Goal: Transaction & Acquisition: Purchase product/service

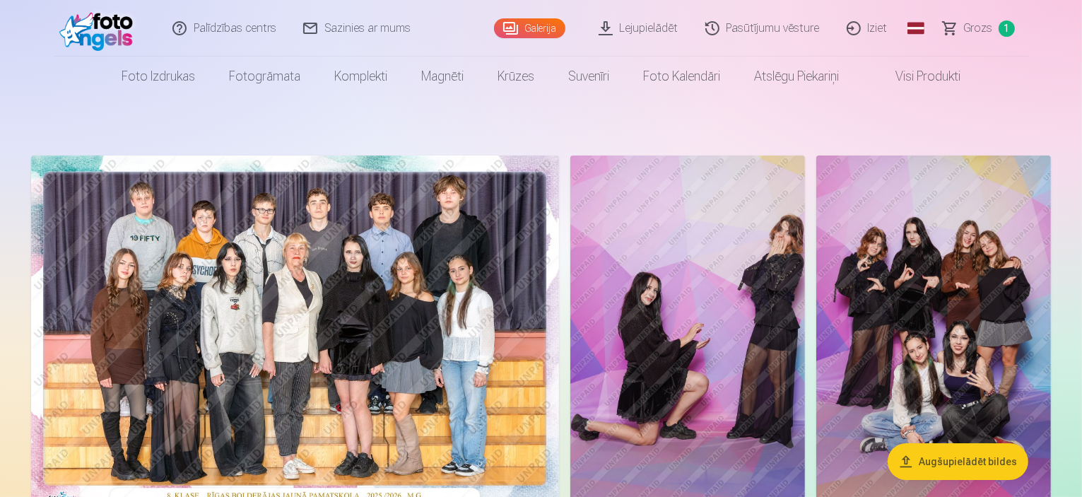
click at [987, 45] on link "Grozs 1" at bounding box center [979, 28] width 99 height 57
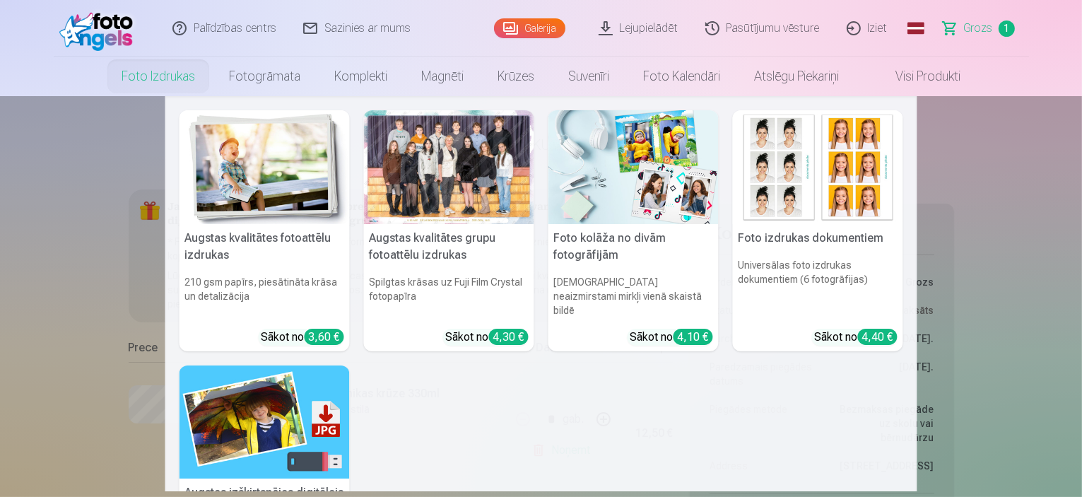
click at [153, 78] on link "Foto izdrukas" at bounding box center [158, 77] width 107 height 40
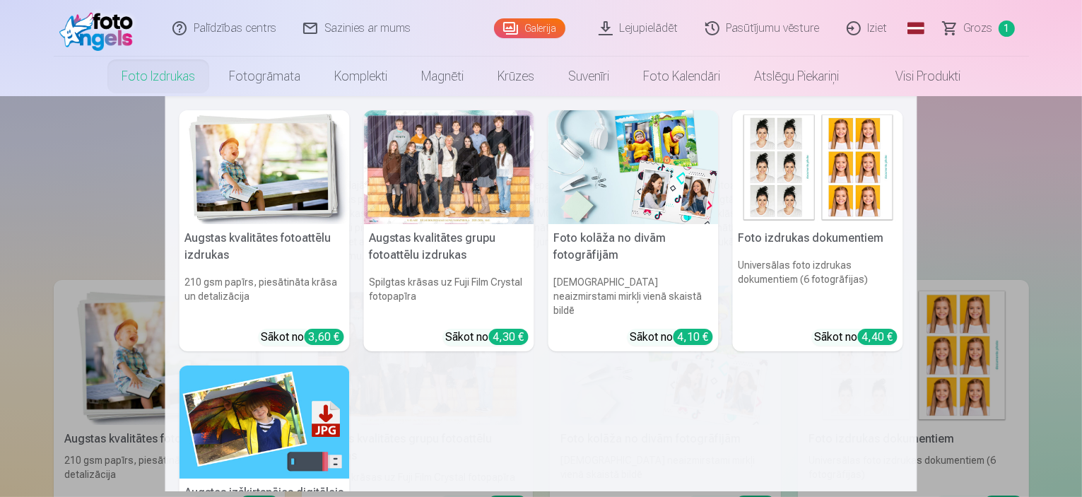
click at [132, 79] on link "Foto izdrukas" at bounding box center [158, 77] width 107 height 40
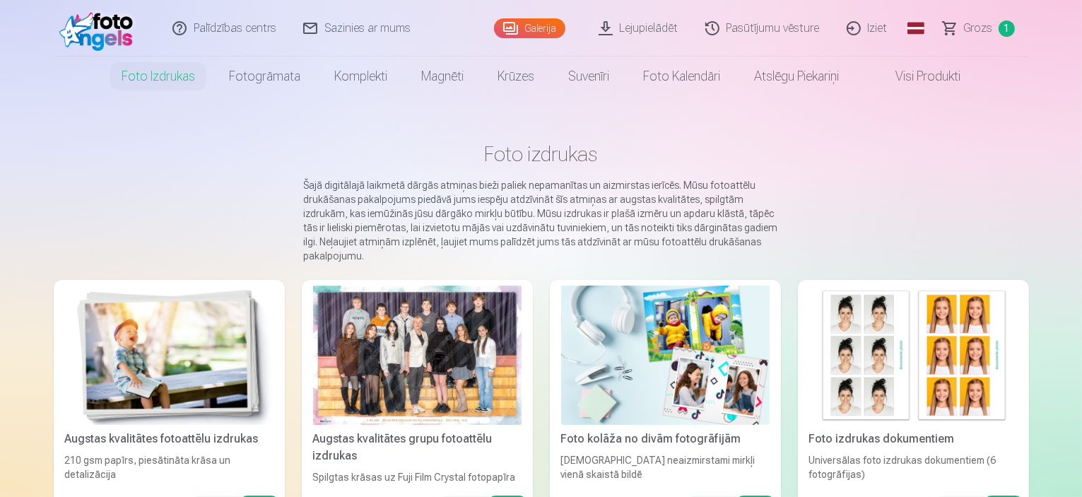
click at [132, 70] on link "Foto izdrukas" at bounding box center [158, 77] width 107 height 40
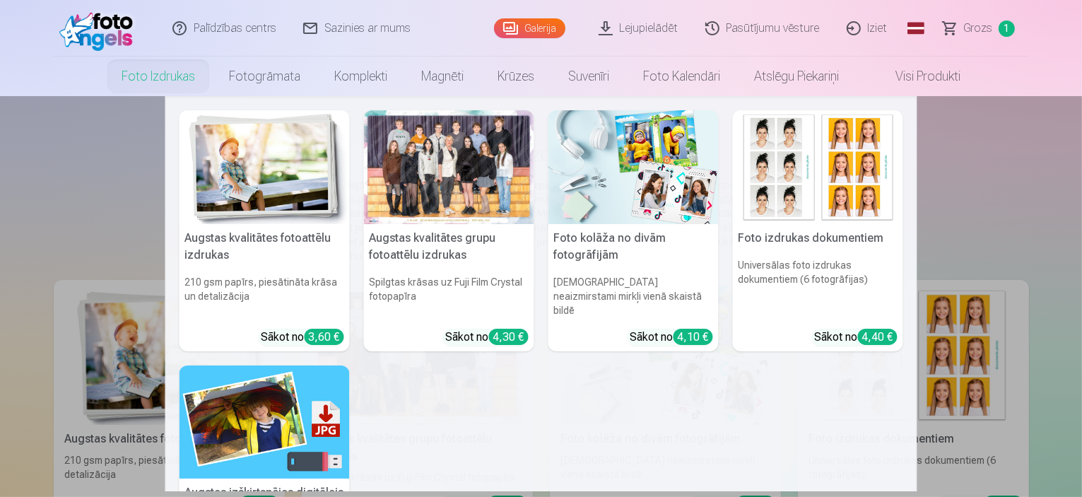
click at [440, 194] on div at bounding box center [449, 167] width 170 height 114
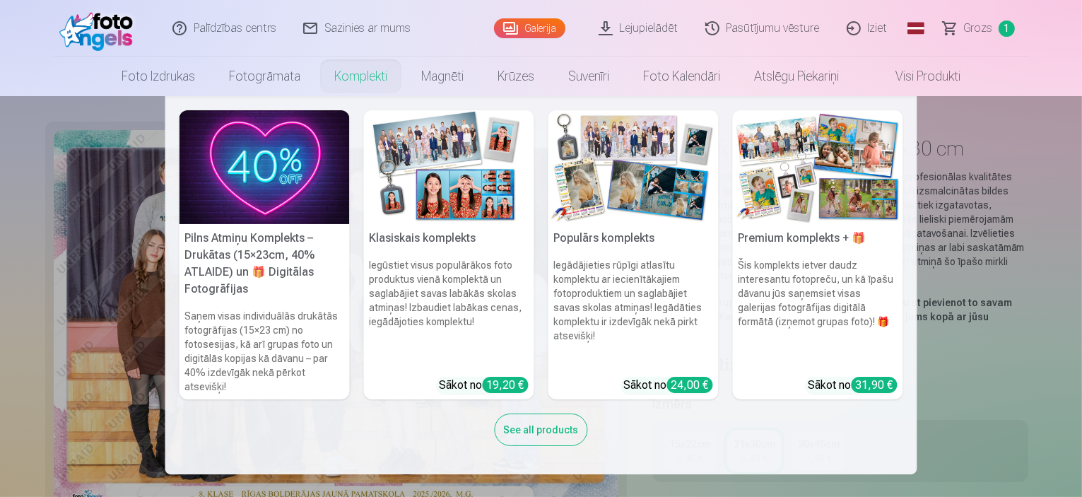
click at [358, 88] on link "Komplekti" at bounding box center [360, 77] width 87 height 40
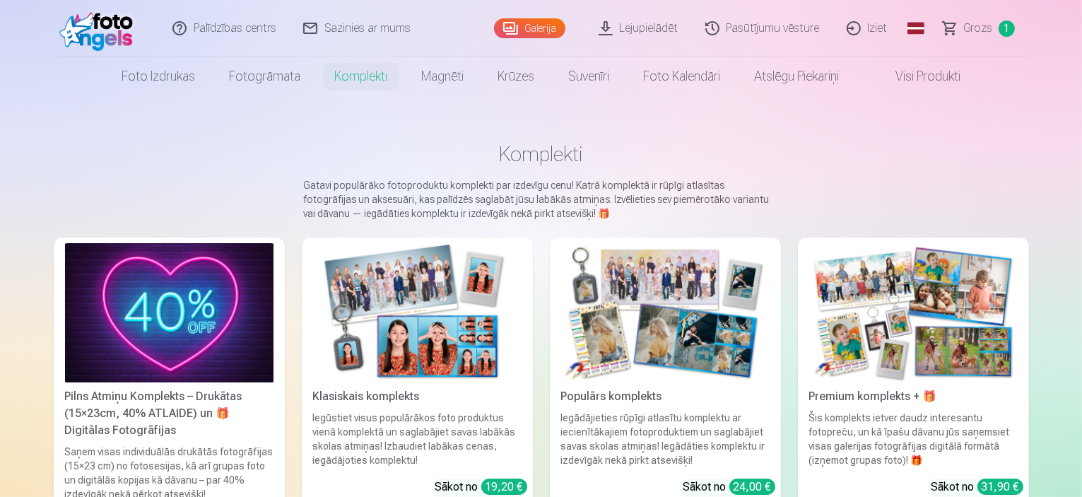
click at [546, 27] on link "Galerija" at bounding box center [529, 28] width 71 height 20
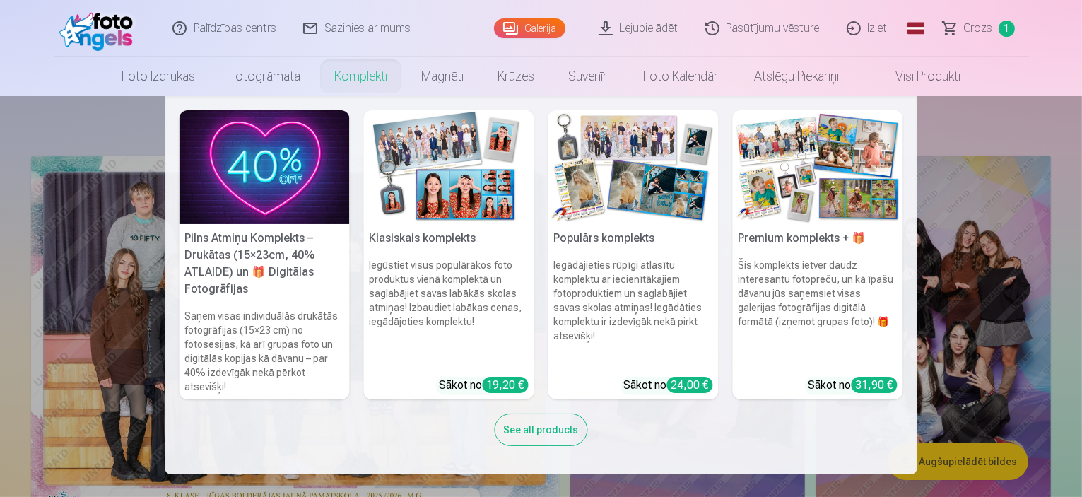
click at [373, 73] on link "Komplekti" at bounding box center [360, 77] width 87 height 40
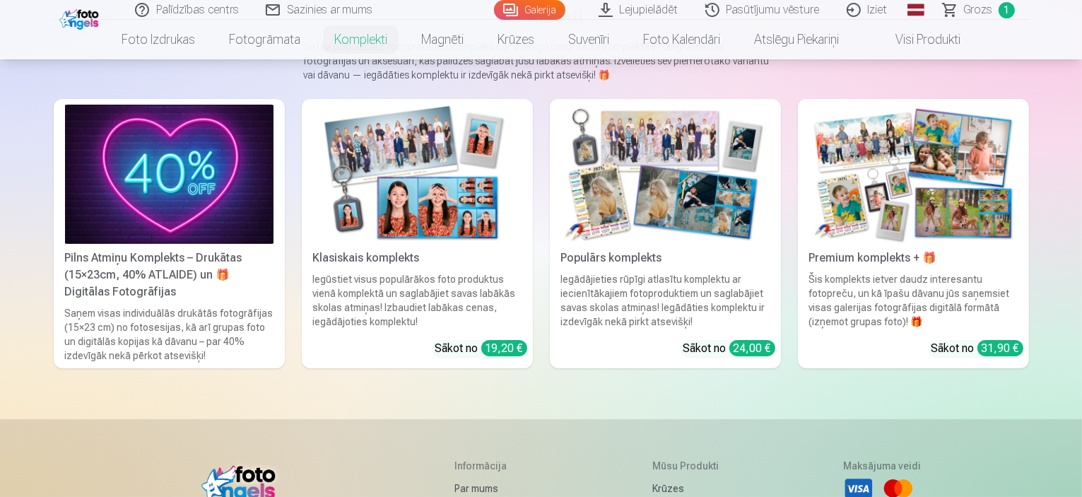
scroll to position [141, 0]
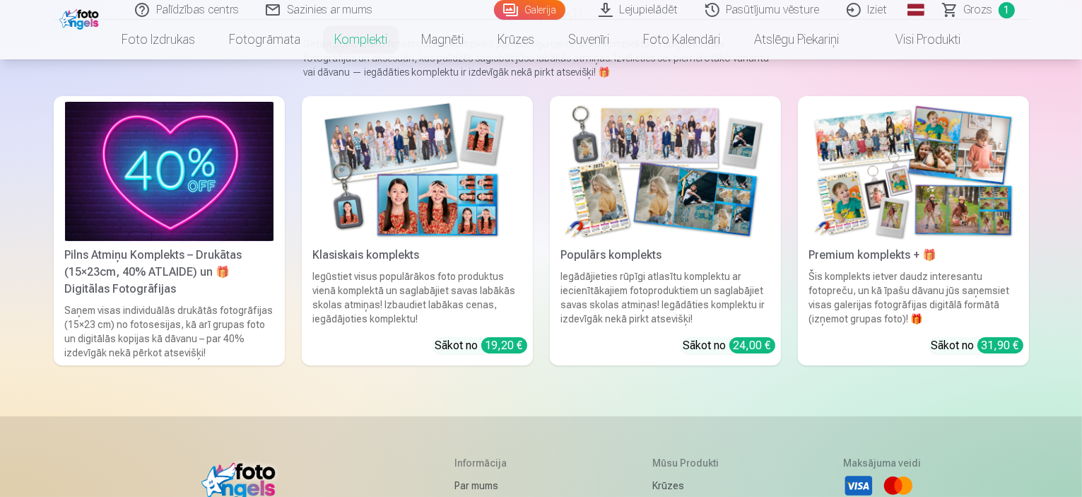
click at [399, 144] on img at bounding box center [417, 171] width 208 height 139
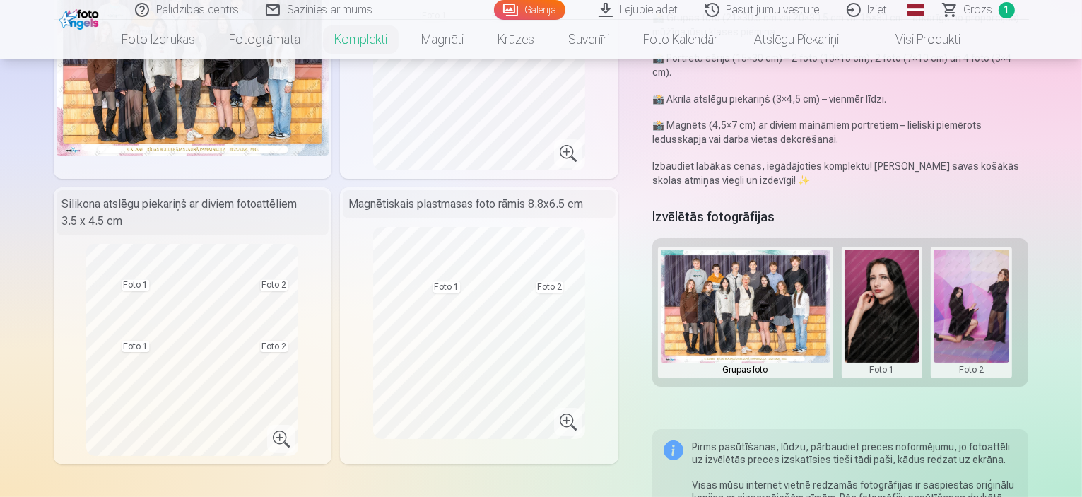
scroll to position [212, 0]
click at [181, 206] on div "Silikona atslēgu piekariņš ar diviem fotoattēliem 3.5 x 4.5 cm" at bounding box center [193, 211] width 273 height 45
click at [185, 208] on div "Silikona atslēgu piekariņš ar diviem fotoattēliem 3.5 x 4.5 cm" at bounding box center [193, 211] width 273 height 45
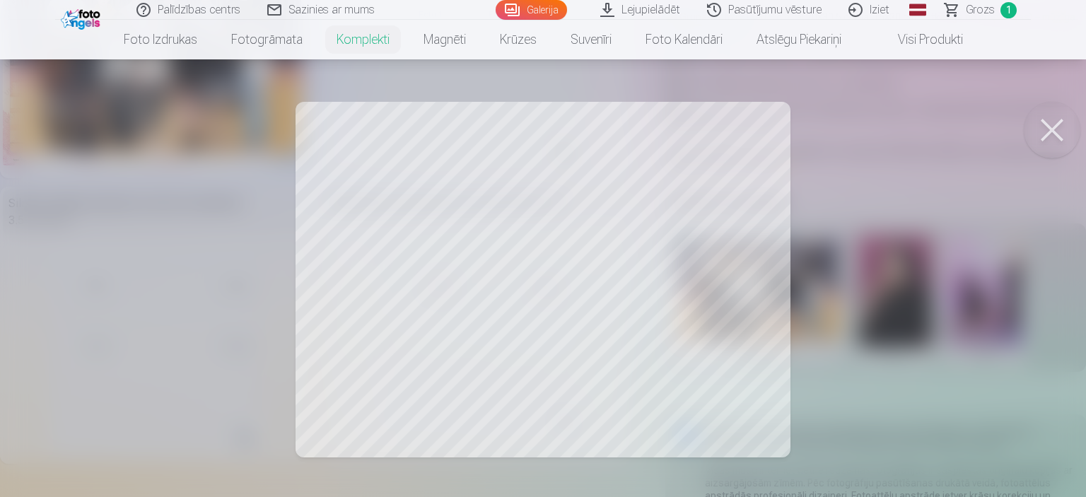
click at [847, 178] on div at bounding box center [543, 248] width 1086 height 497
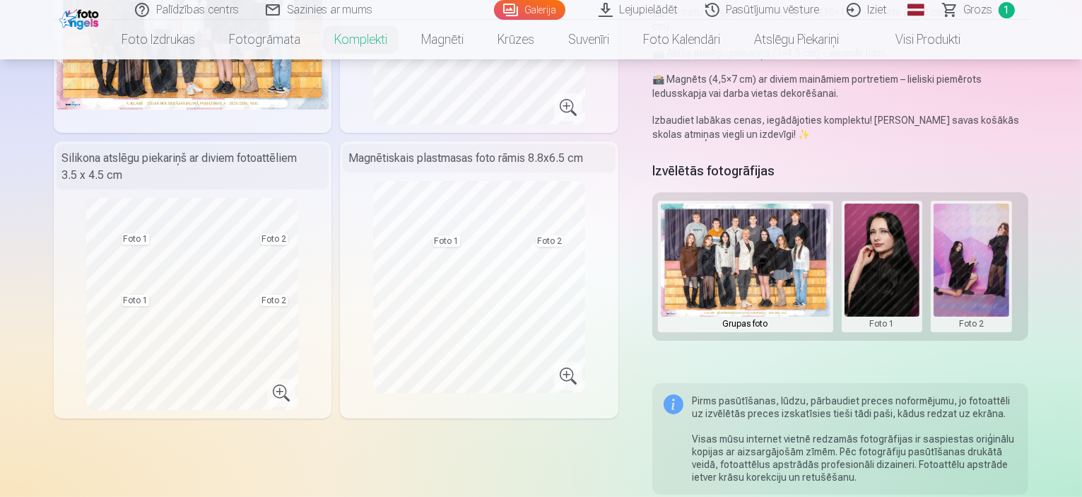
scroll to position [141, 0]
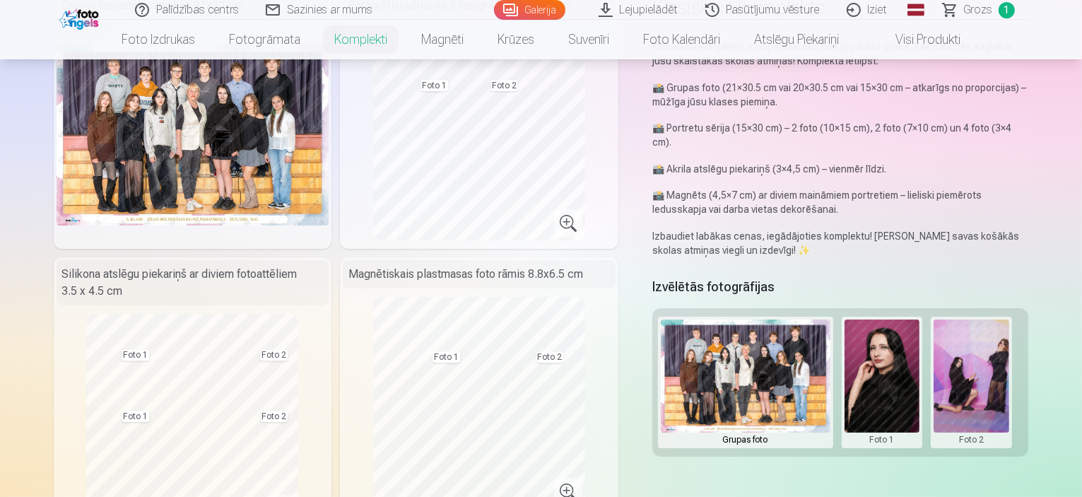
click at [887, 354] on button at bounding box center [883, 382] width 76 height 126
click at [1019, 334] on div at bounding box center [541, 248] width 1082 height 497
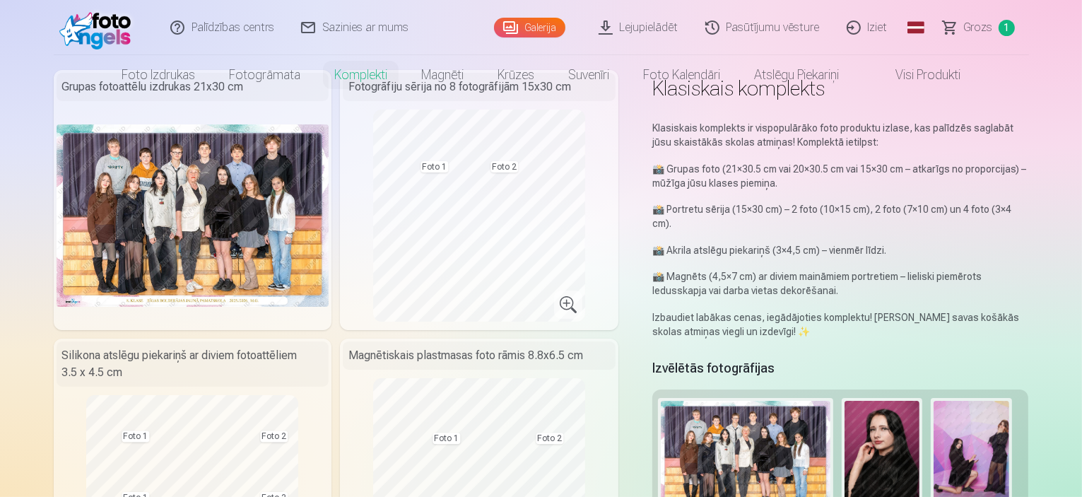
scroll to position [0, 0]
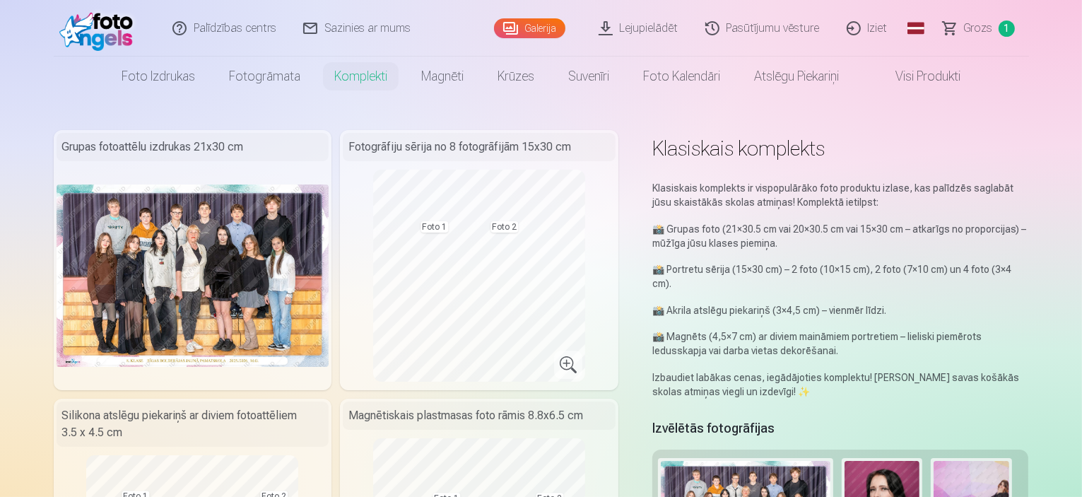
click at [896, 83] on link "Visi produkti" at bounding box center [917, 77] width 122 height 40
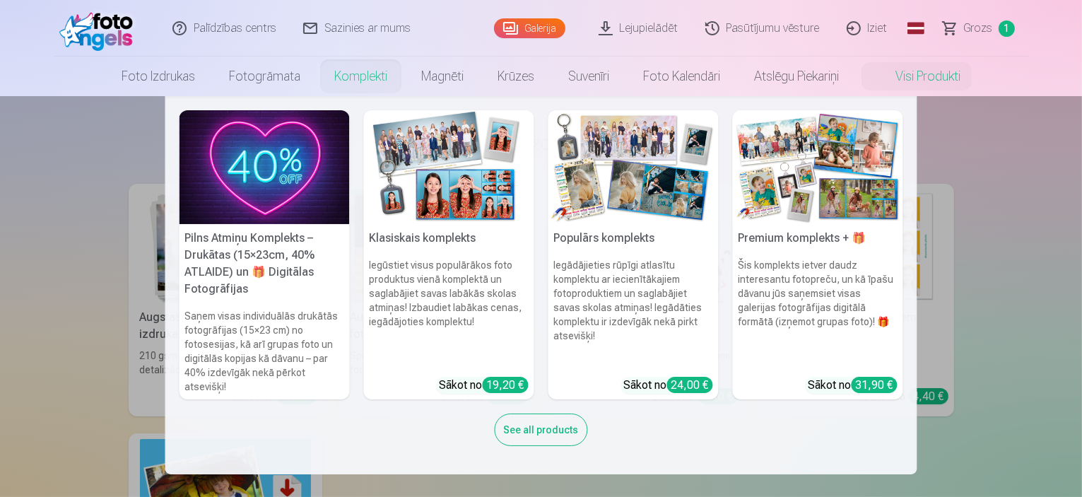
click at [360, 69] on link "Komplekti" at bounding box center [360, 77] width 87 height 40
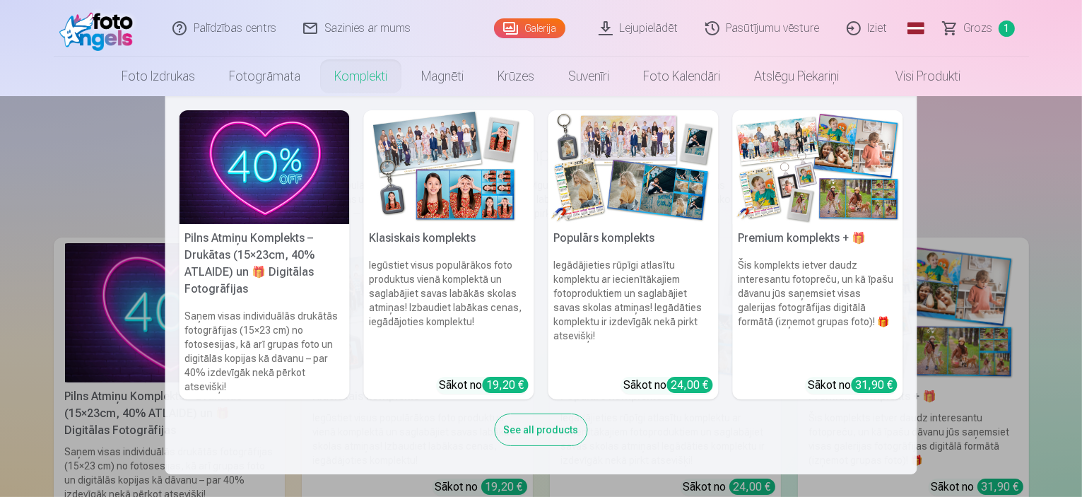
click at [381, 95] on link "Komplekti" at bounding box center [360, 77] width 87 height 40
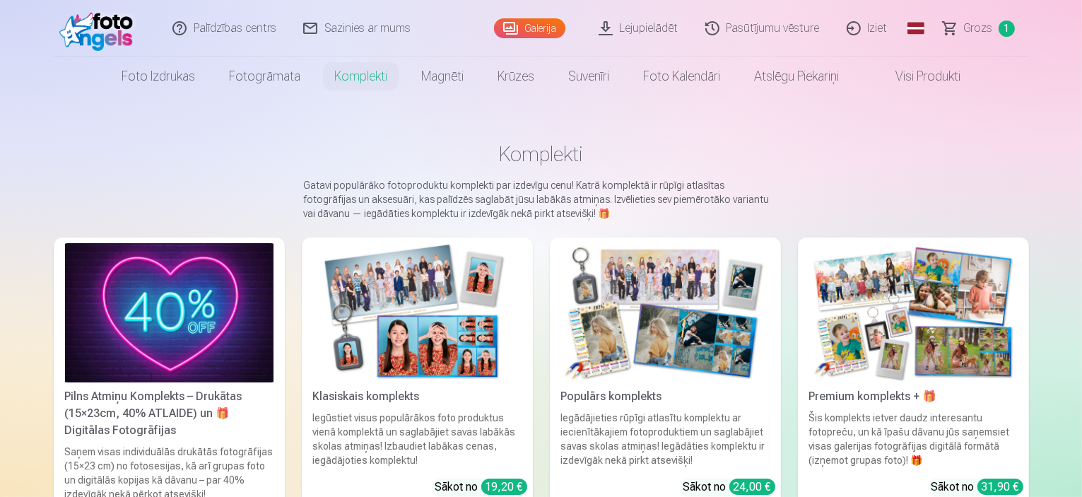
click at [376, 70] on link "Komplekti" at bounding box center [360, 77] width 87 height 40
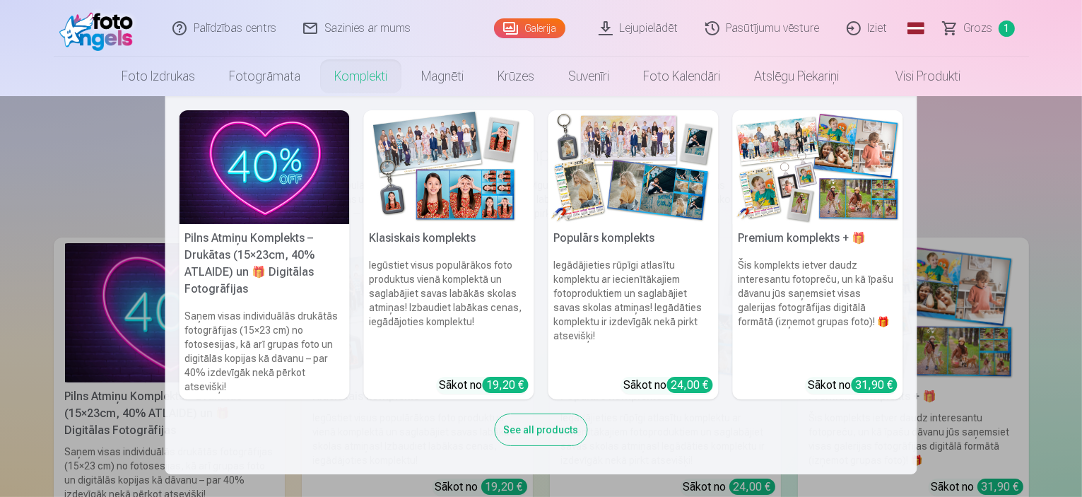
click at [823, 169] on img at bounding box center [818, 167] width 170 height 114
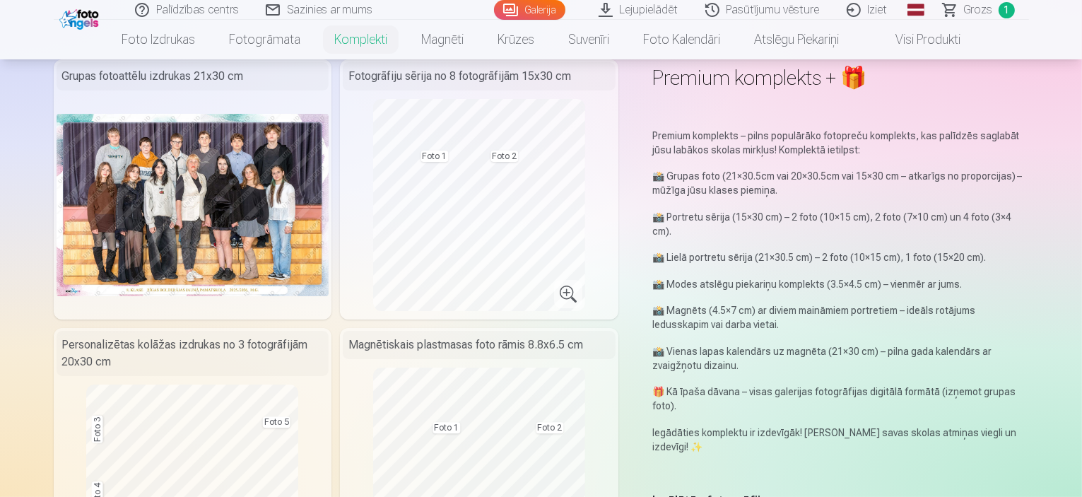
scroll to position [212, 0]
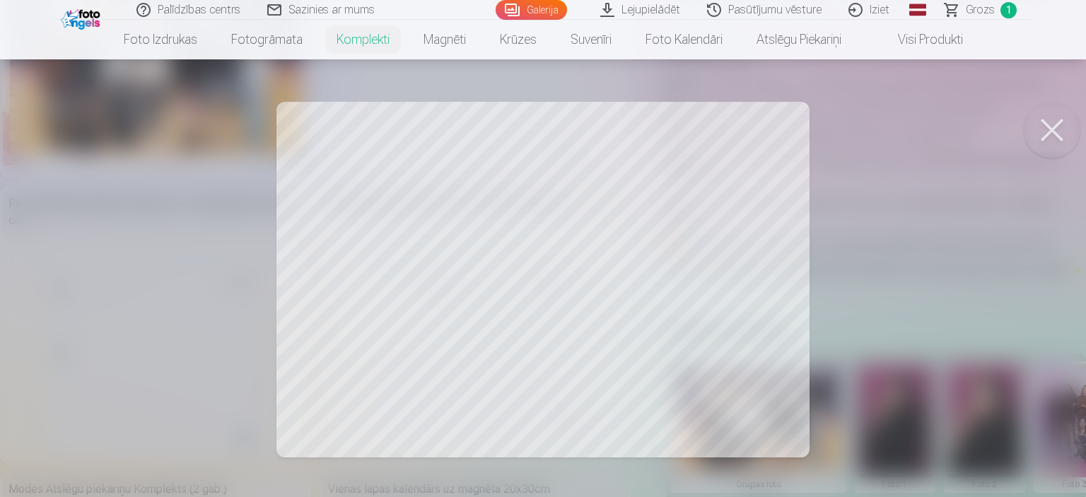
click at [1045, 129] on button at bounding box center [1051, 130] width 57 height 57
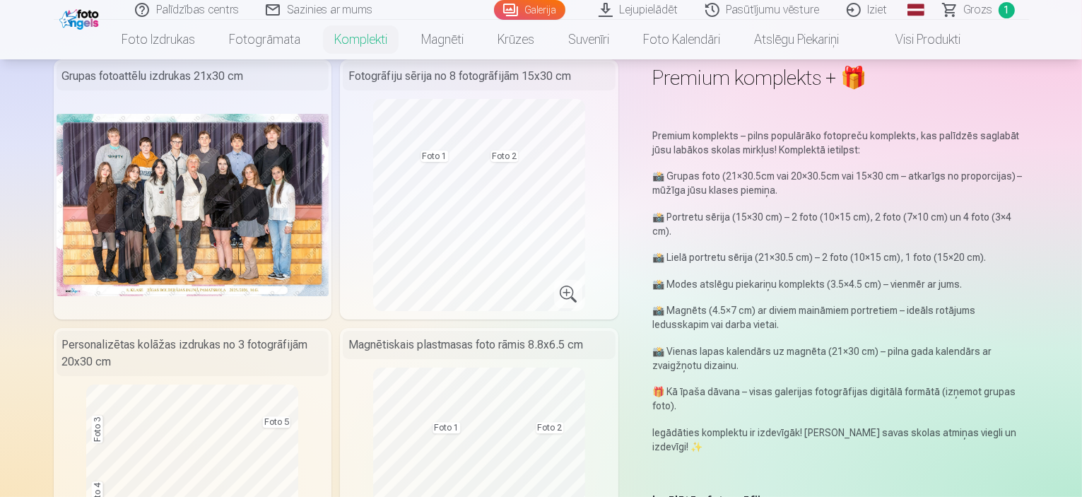
scroll to position [0, 0]
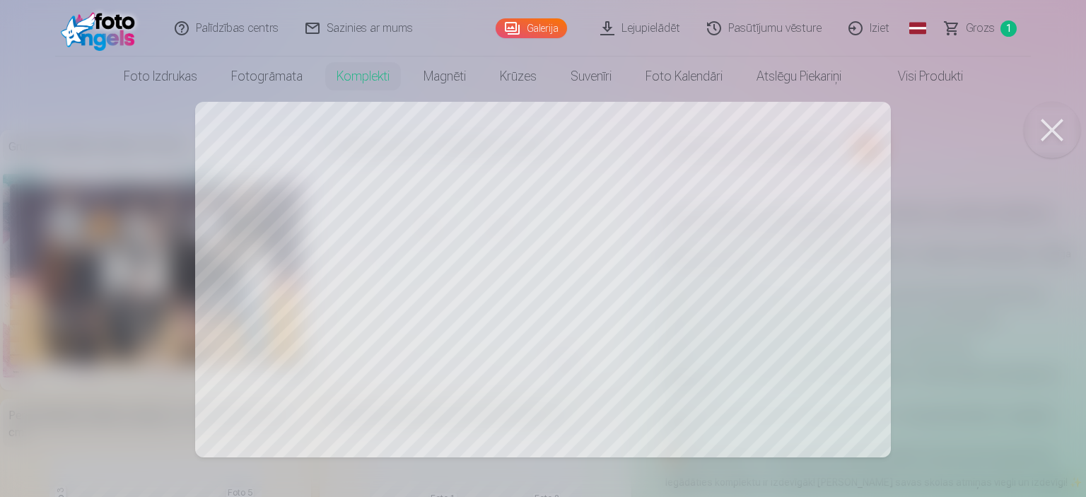
click at [1057, 136] on button at bounding box center [1051, 130] width 57 height 57
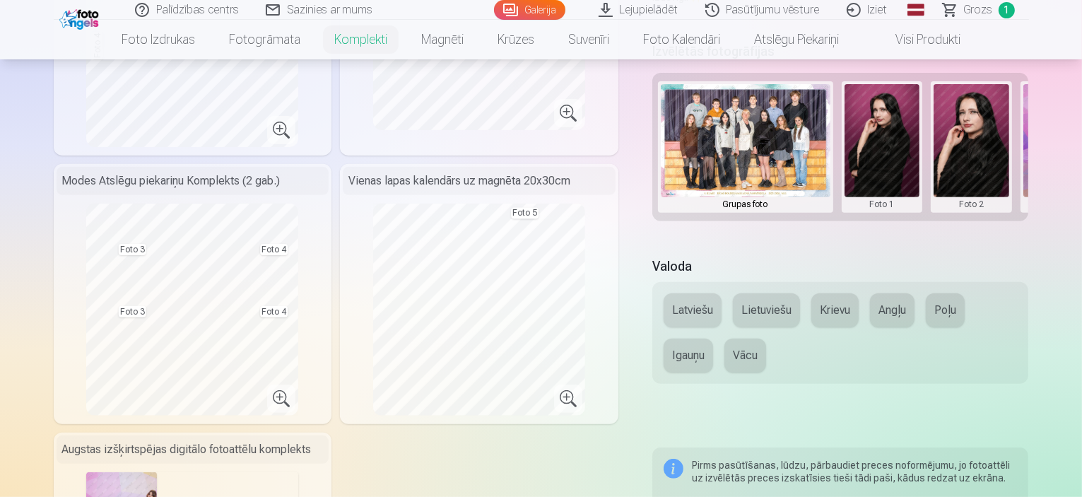
scroll to position [636, 0]
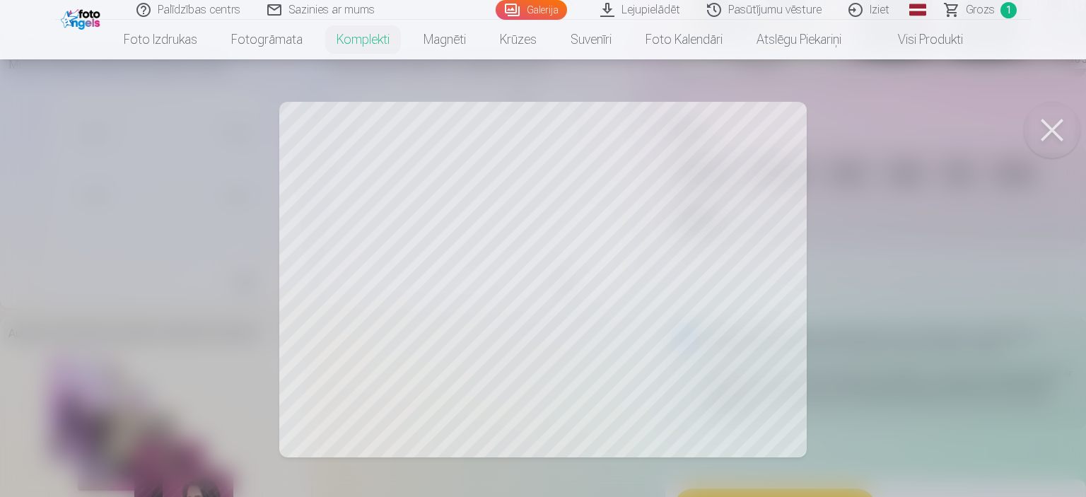
click at [380, 336] on div at bounding box center [543, 248] width 1086 height 497
click at [336, 148] on div at bounding box center [543, 248] width 1086 height 497
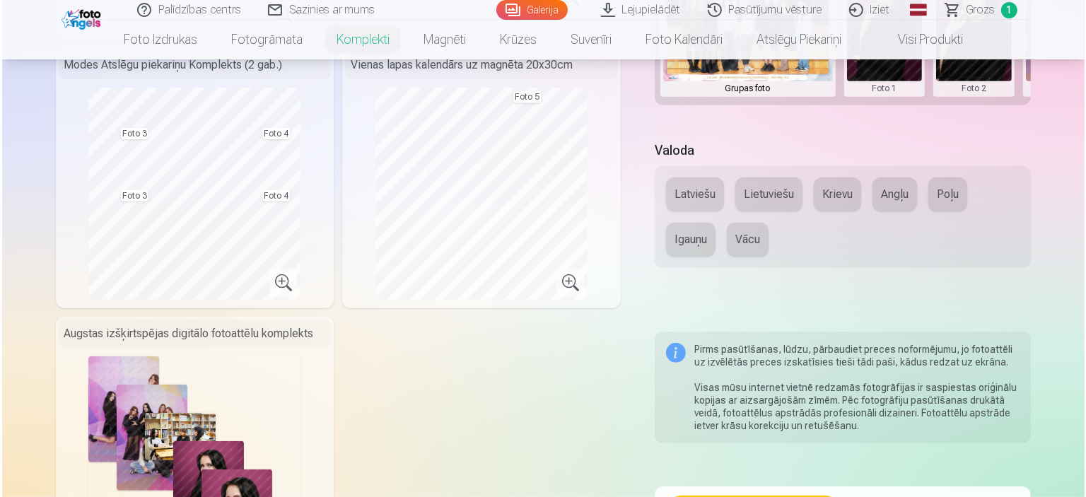
scroll to position [919, 0]
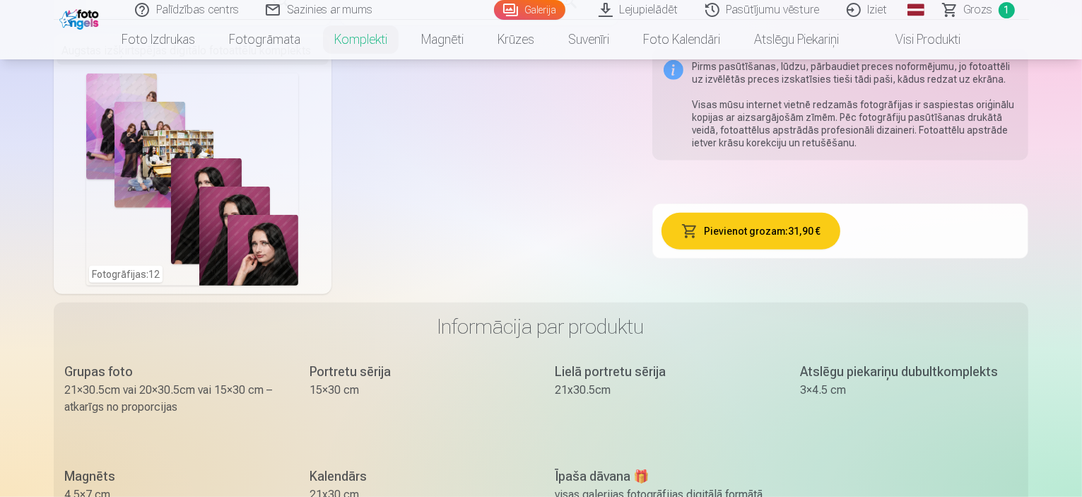
click at [146, 170] on div "Fotogrāfijas : 12" at bounding box center [192, 179] width 212 height 212
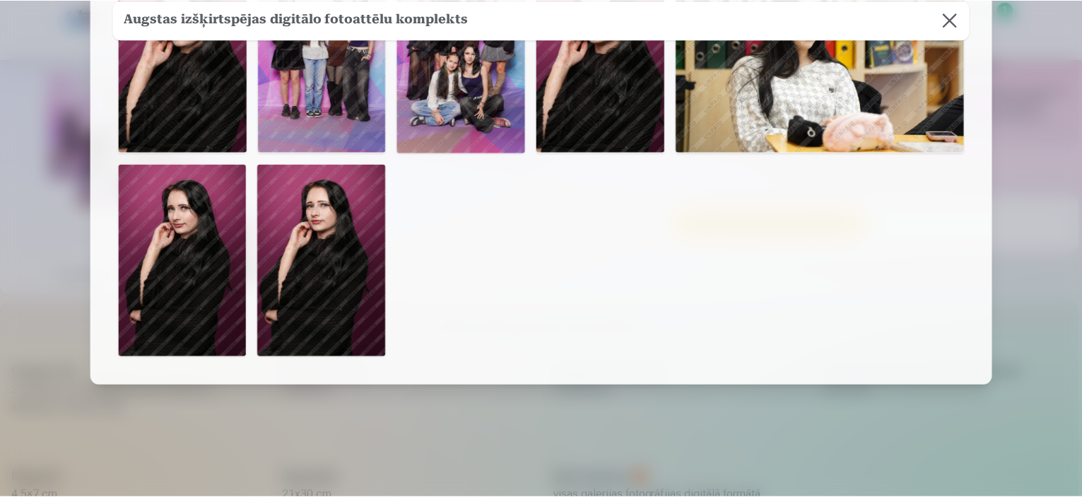
scroll to position [10, 0]
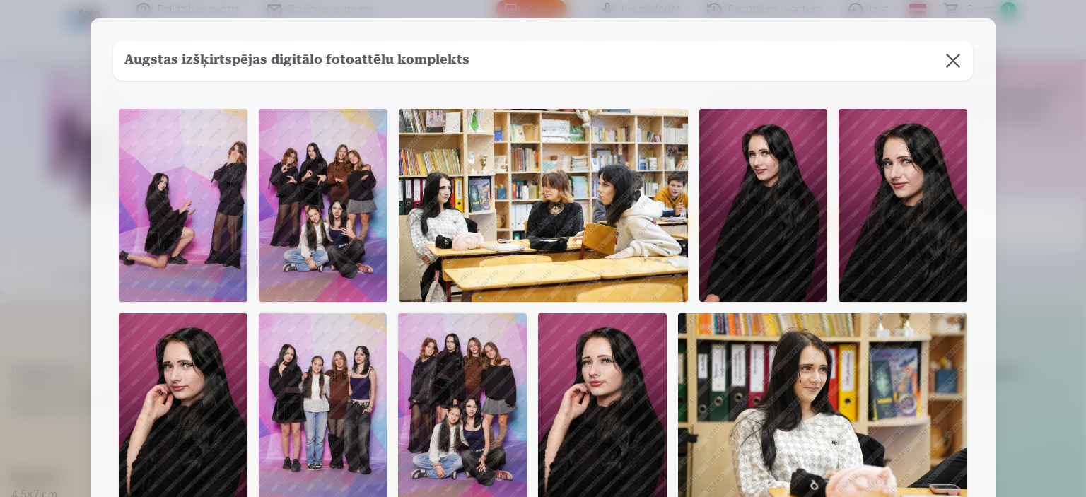
click at [955, 64] on button at bounding box center [953, 61] width 40 height 40
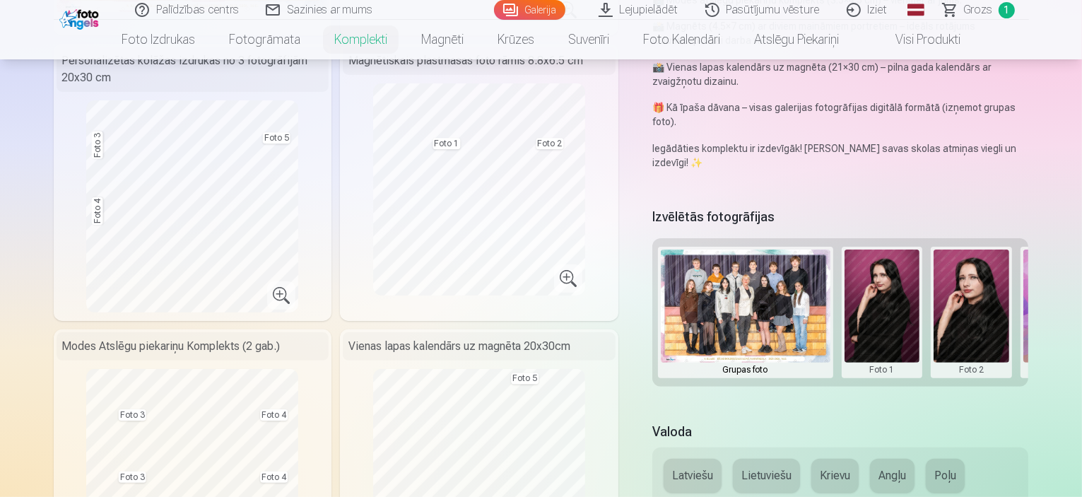
scroll to position [353, 0]
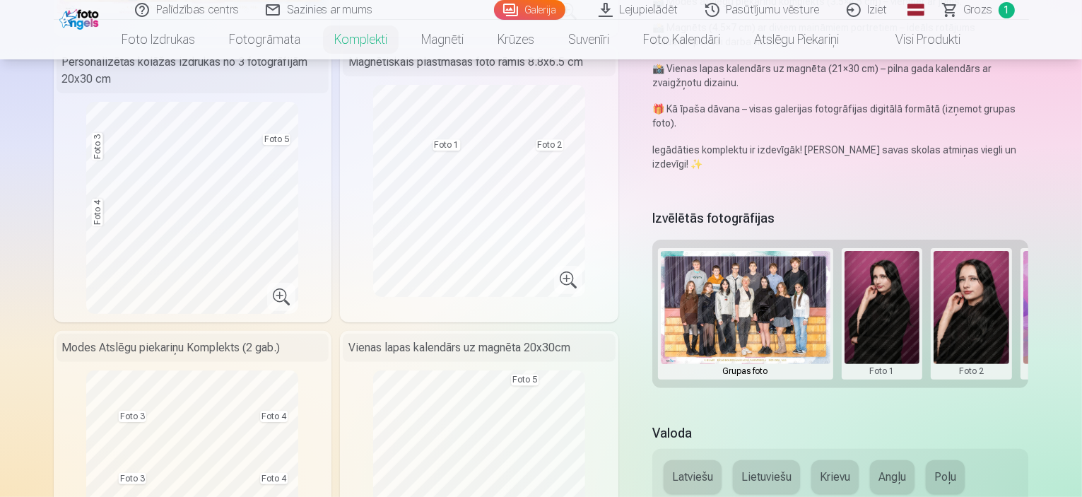
drag, startPoint x: 1063, startPoint y: 319, endPoint x: 771, endPoint y: 319, distance: 291.9
click at [771, 319] on div "Grupas foto Foto 1 Foto 2 Foto 3 Foto 4 Foto 5" at bounding box center [840, 314] width 377 height 148
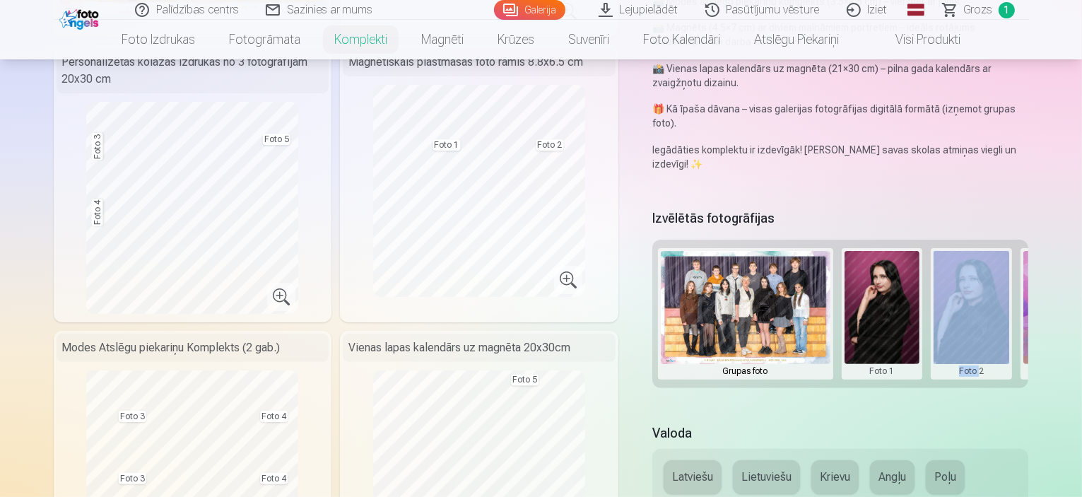
drag, startPoint x: 911, startPoint y: 358, endPoint x: 989, endPoint y: 361, distance: 78.5
click at [989, 361] on div "Grupas foto Foto 1 Foto 2 Foto 3 Foto 4 Foto 5" at bounding box center [840, 314] width 377 height 148
click at [1067, 287] on button at bounding box center [1061, 314] width 76 height 126
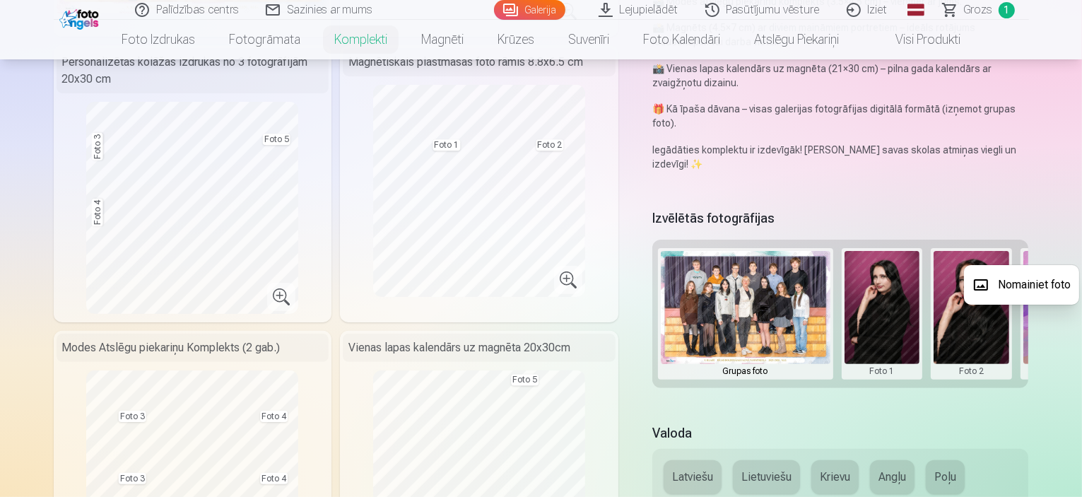
click at [1063, 330] on div at bounding box center [541, 248] width 1082 height 497
click at [1069, 346] on button at bounding box center [1061, 314] width 76 height 126
click at [1035, 282] on button "Nomainiet foto" at bounding box center [1021, 285] width 115 height 40
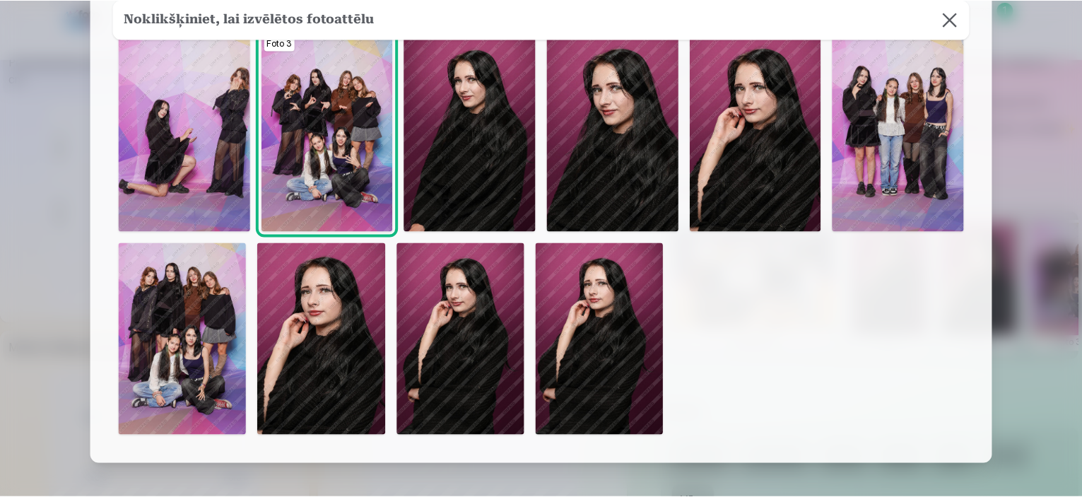
scroll to position [0, 0]
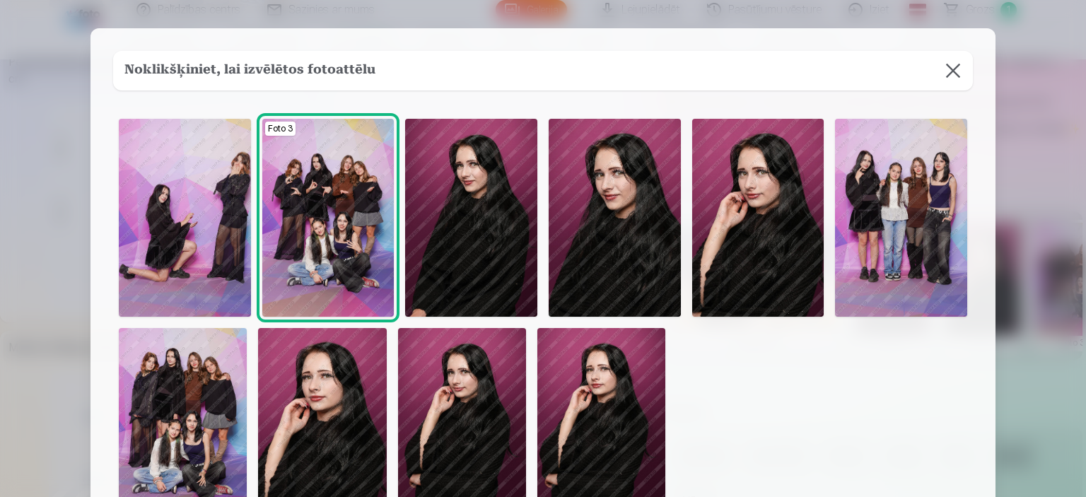
click at [219, 180] on img at bounding box center [185, 218] width 132 height 198
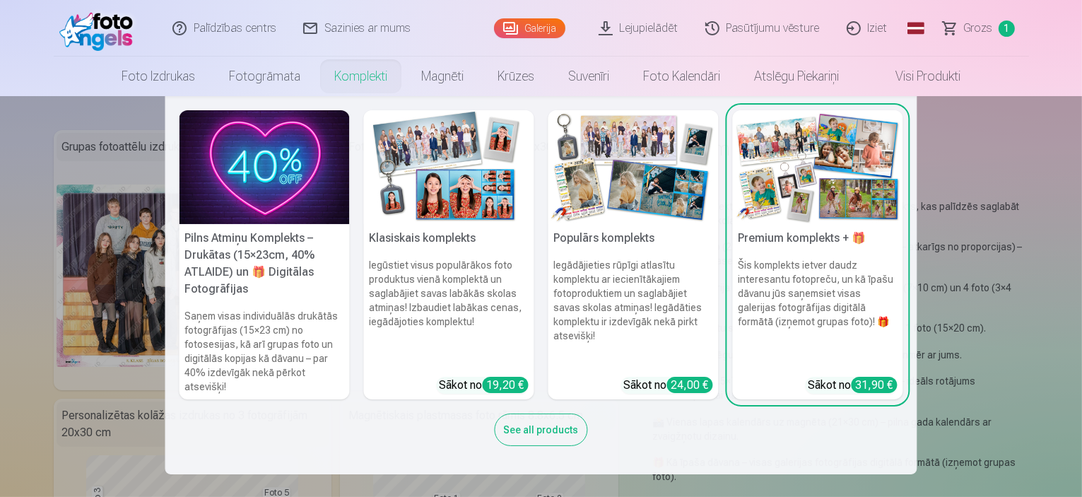
click at [611, 156] on img at bounding box center [633, 167] width 170 height 114
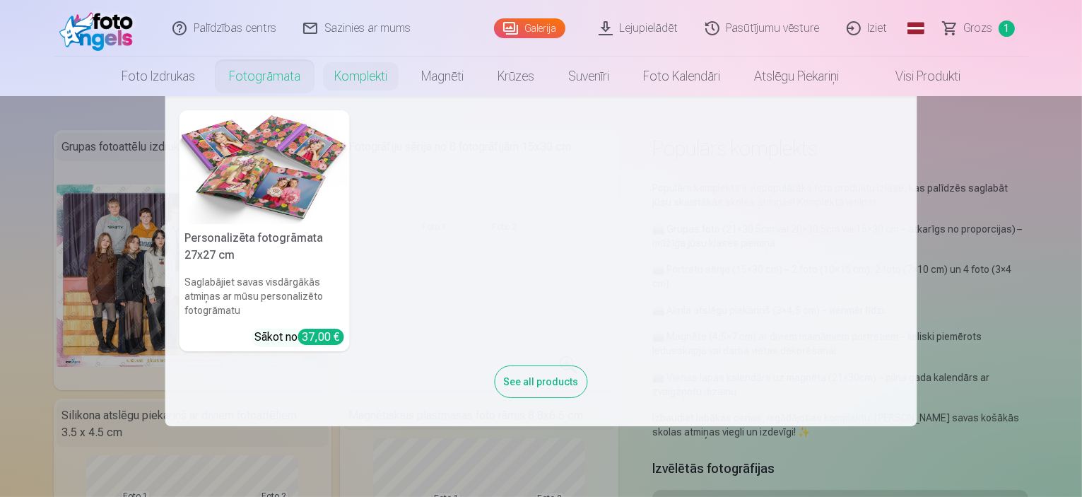
click at [249, 68] on link "Fotogrāmata" at bounding box center [264, 77] width 105 height 40
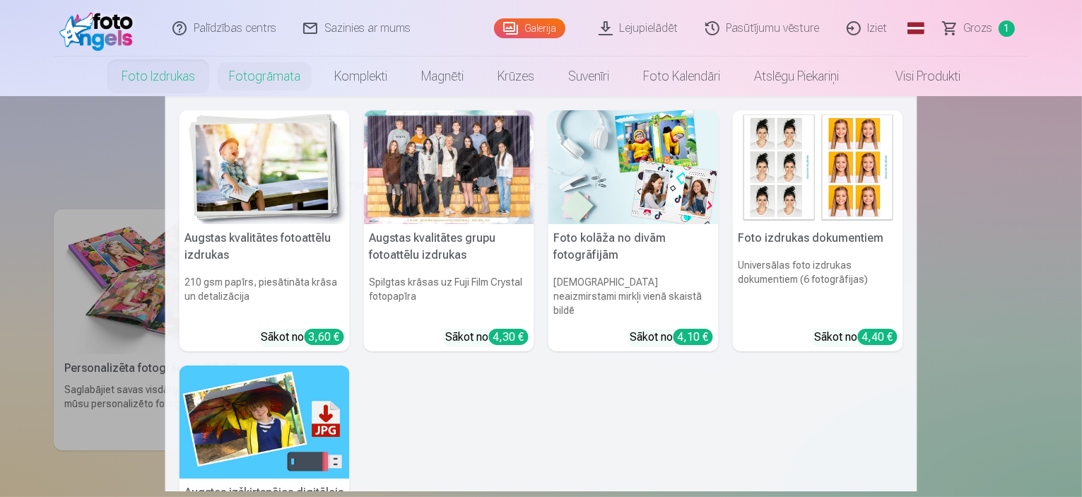
click at [151, 74] on link "Foto izdrukas" at bounding box center [158, 77] width 107 height 40
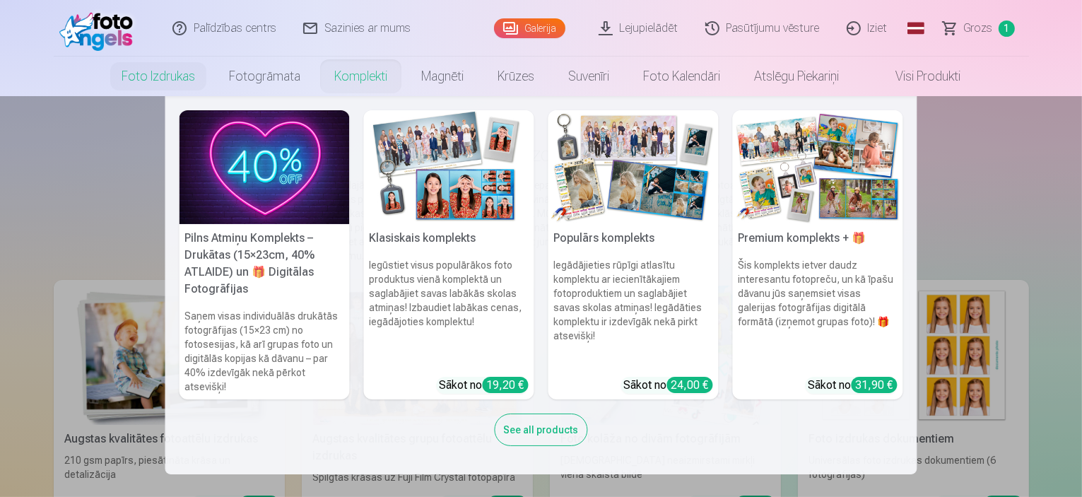
click at [367, 70] on link "Komplekti" at bounding box center [360, 77] width 87 height 40
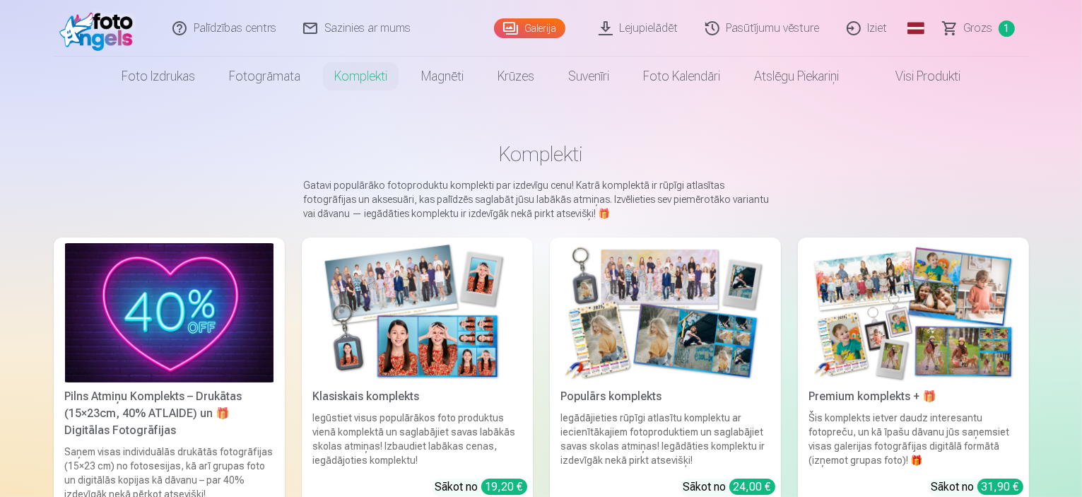
click at [81, 417] on div "Pilns Atmiņu Komplekts – Drukātas (15×23cm, 40% ATLAIDE) un 🎁 Digitālas Fotogrā…" at bounding box center [169, 413] width 220 height 51
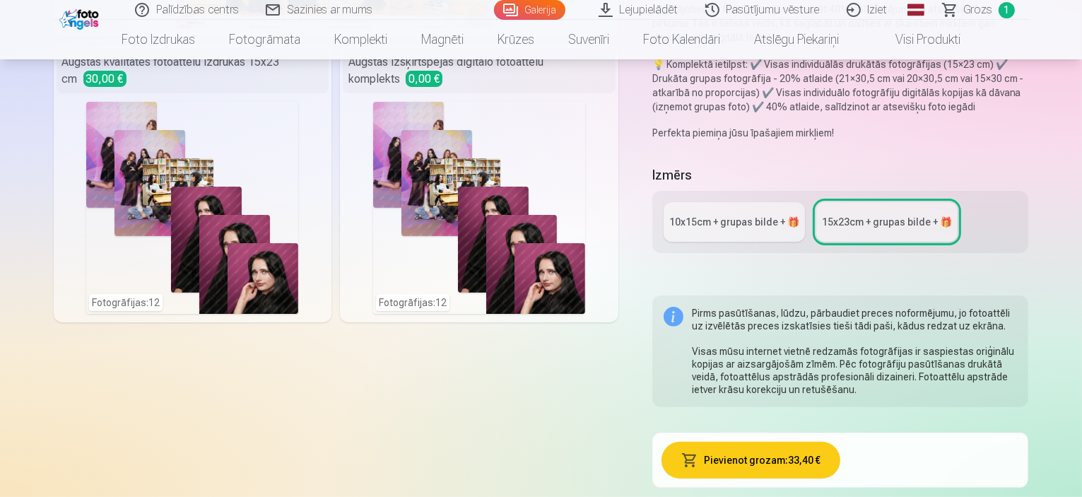
scroll to position [283, 0]
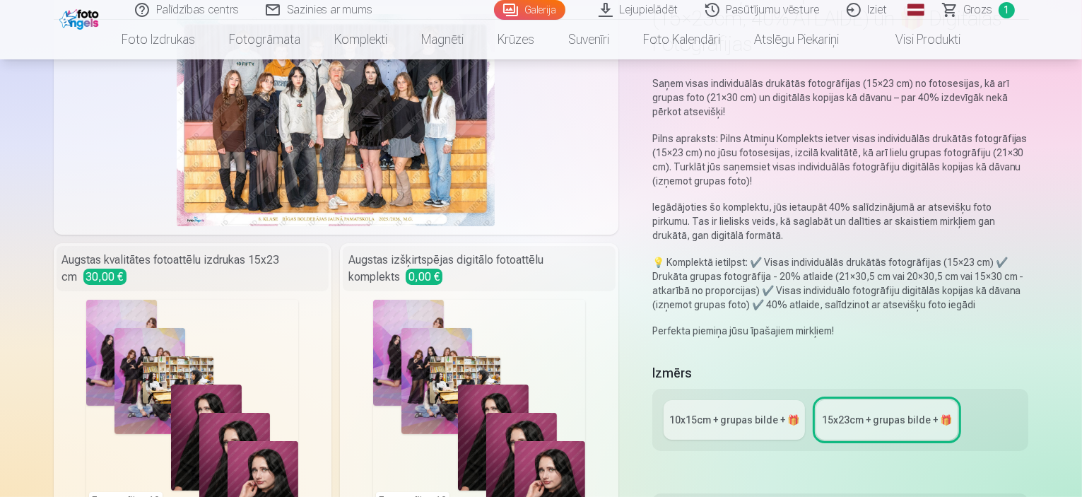
click at [435, 400] on div "Komplekta saturs Grupas fotoattēlu izdrukas 21x30 cm 3,40 € Augstas kvalitātes …" at bounding box center [336, 339] width 565 height 728
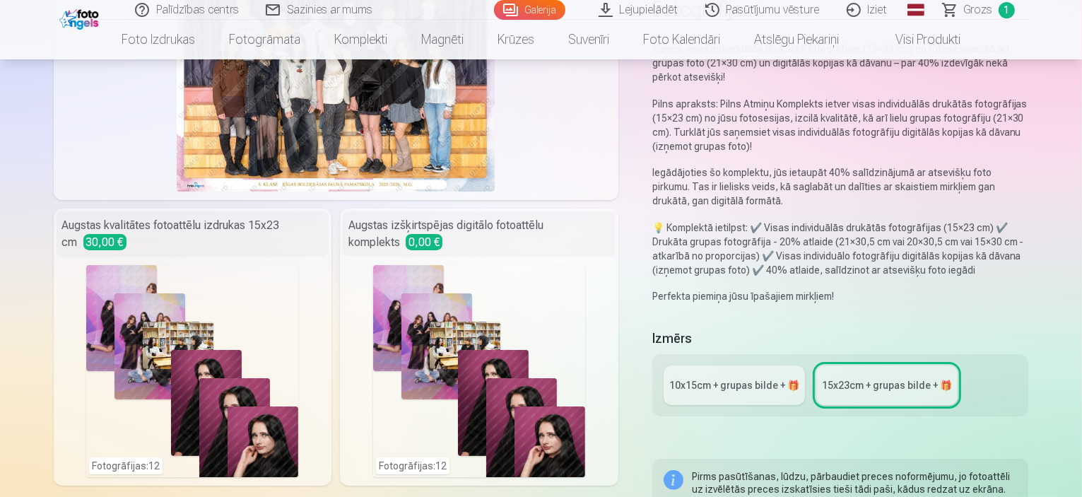
scroll to position [212, 0]
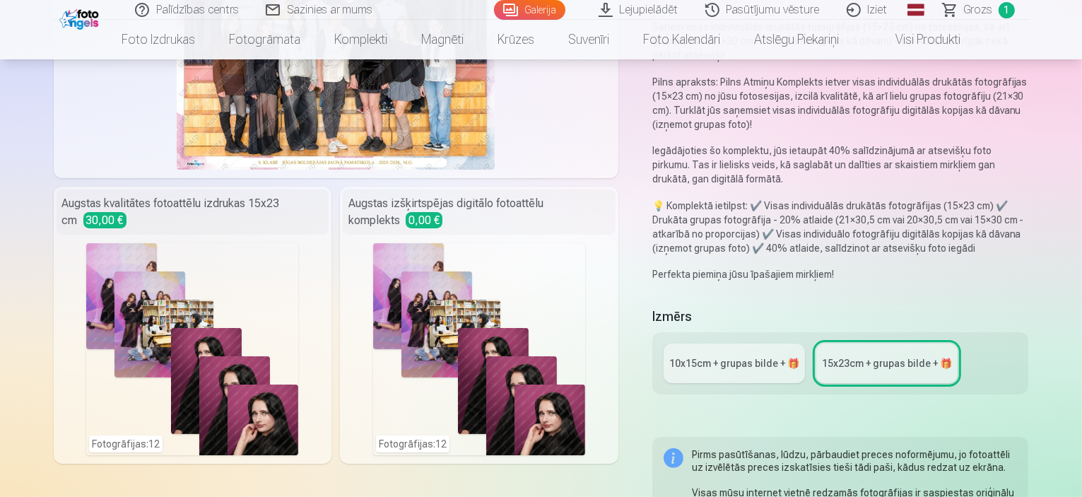
click at [776, 356] on div "10x15сm + grupas bilde + 🎁" at bounding box center [734, 363] width 130 height 14
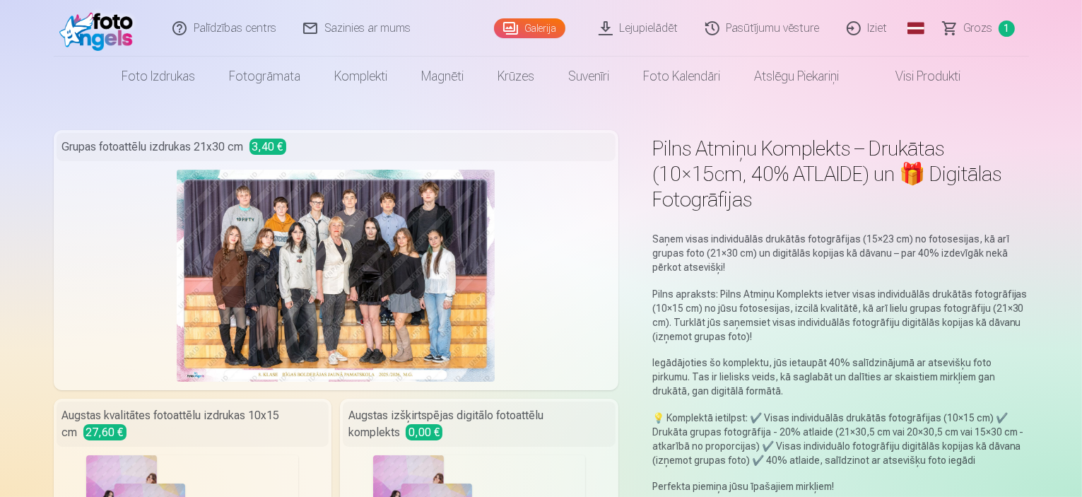
click at [946, 81] on link "Visi produkti" at bounding box center [917, 77] width 122 height 40
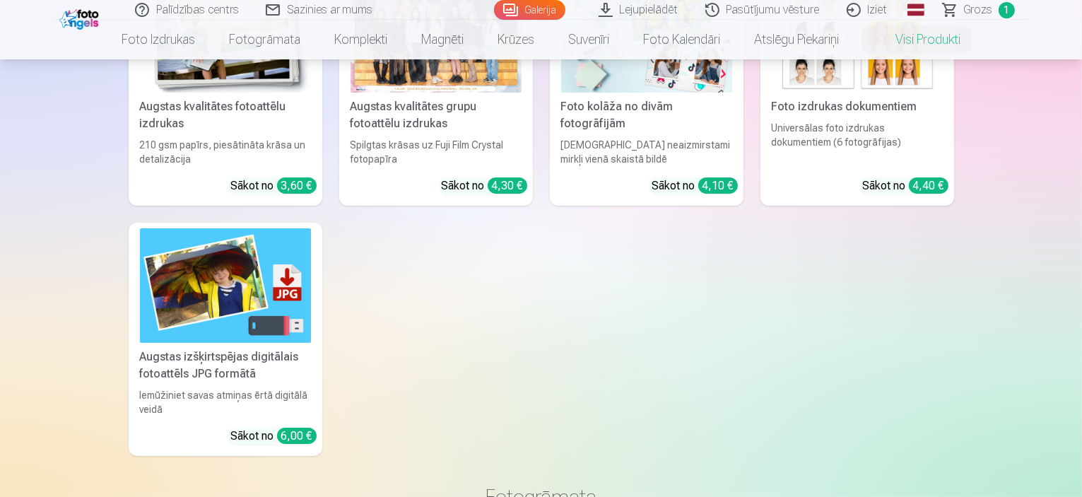
scroll to position [212, 0]
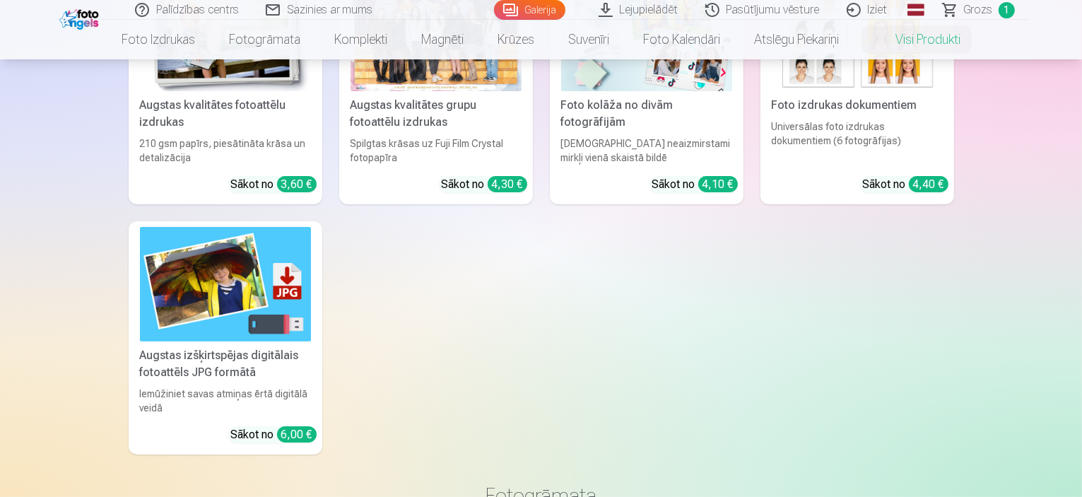
click at [240, 363] on div "Augstas izšķirtspējas digitālais fotoattēls JPG formātā" at bounding box center [225, 364] width 182 height 34
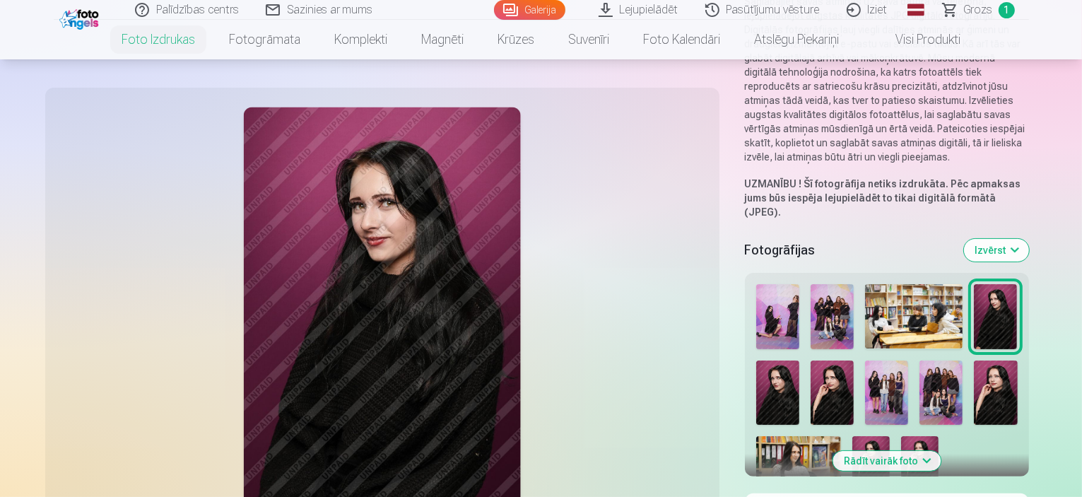
scroll to position [212, 0]
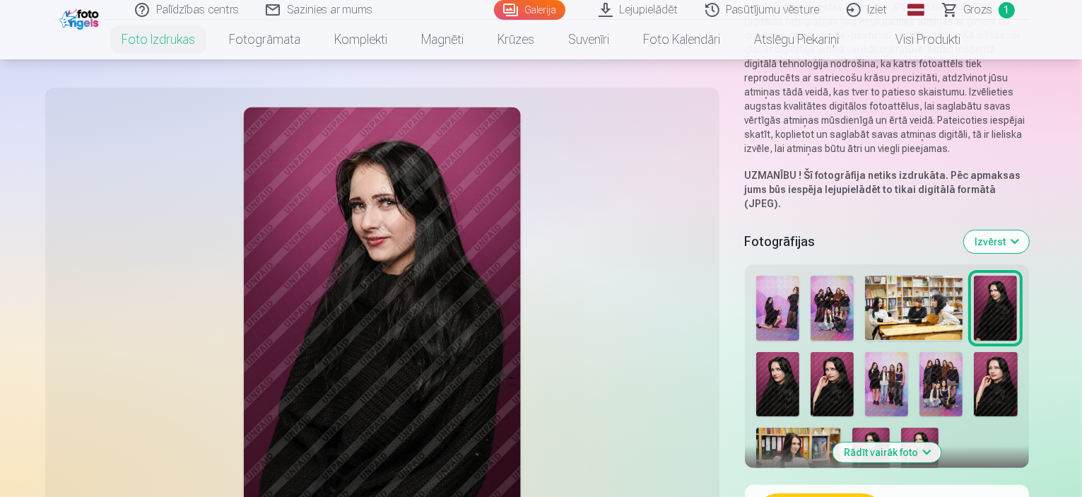
click at [885, 442] on button "Rādīt vairāk foto" at bounding box center [887, 452] width 108 height 20
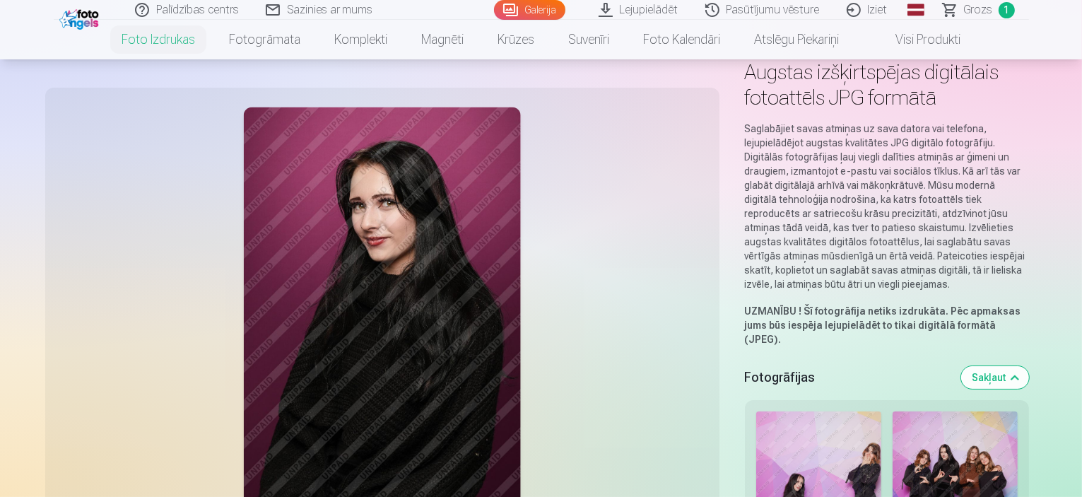
scroll to position [0, 0]
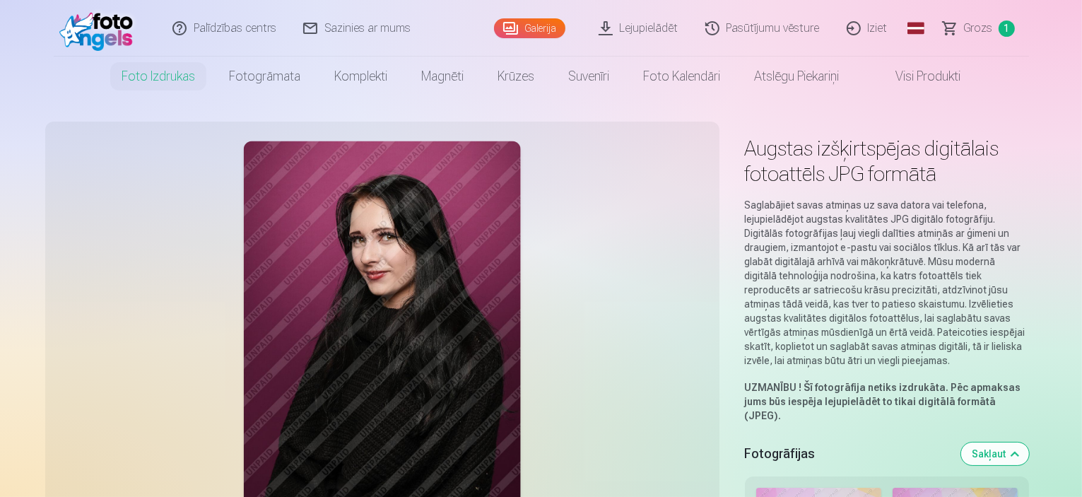
click at [919, 77] on link "Visi produkti" at bounding box center [917, 77] width 122 height 40
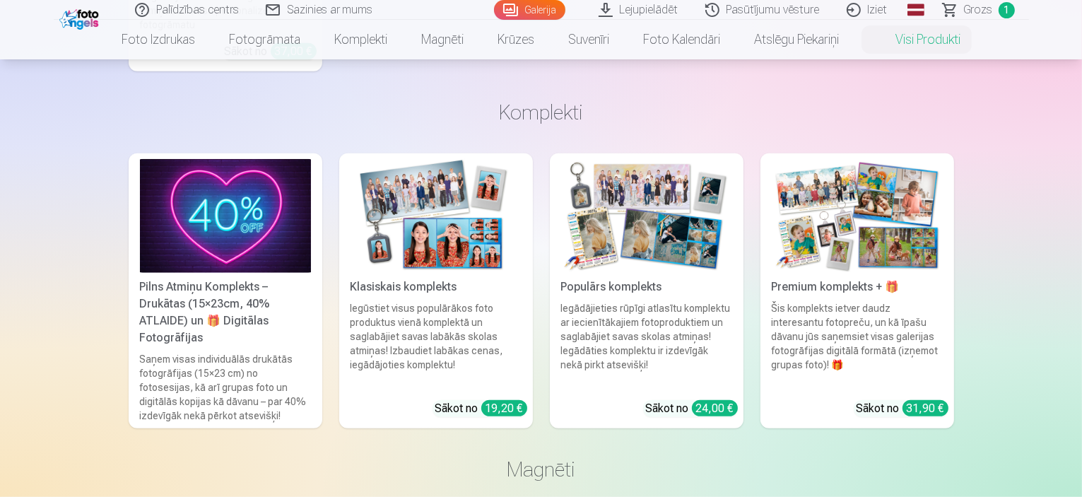
scroll to position [919, 0]
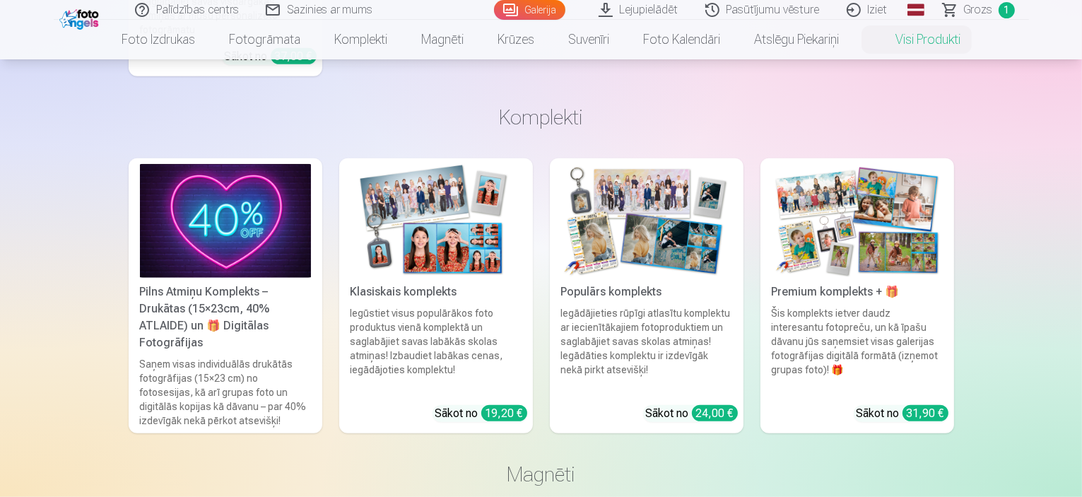
click at [651, 223] on img at bounding box center [646, 221] width 171 height 114
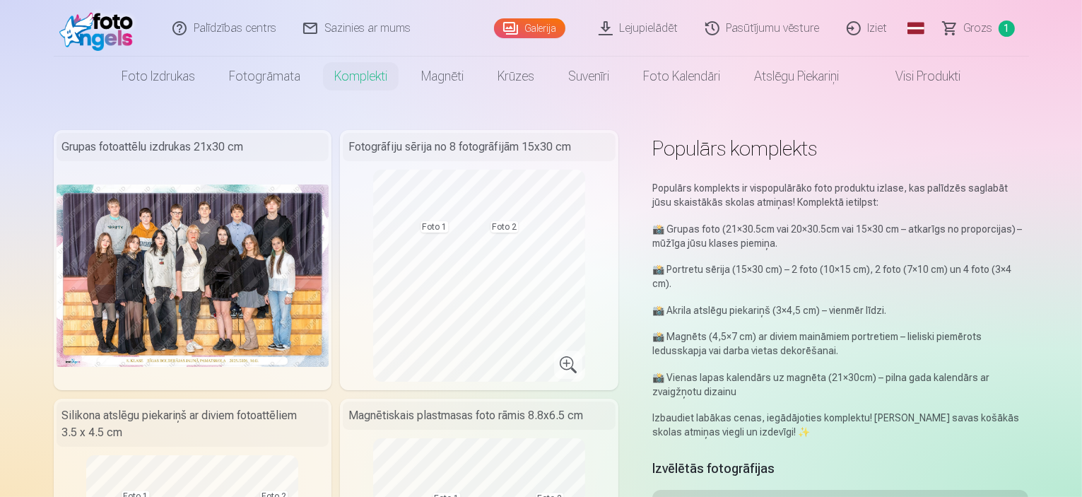
click at [989, 18] on link "Grozs 1" at bounding box center [979, 28] width 99 height 57
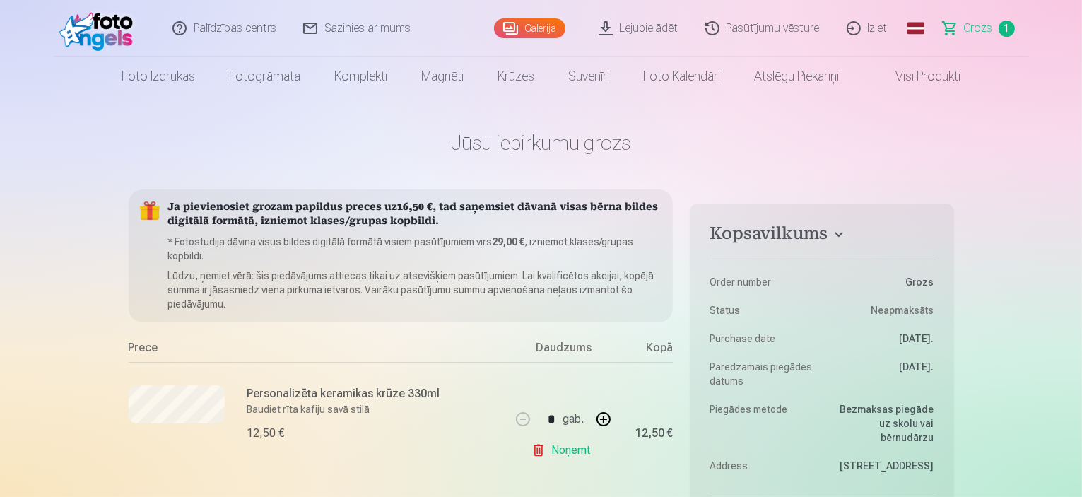
click at [934, 66] on link "Visi produkti" at bounding box center [917, 77] width 122 height 40
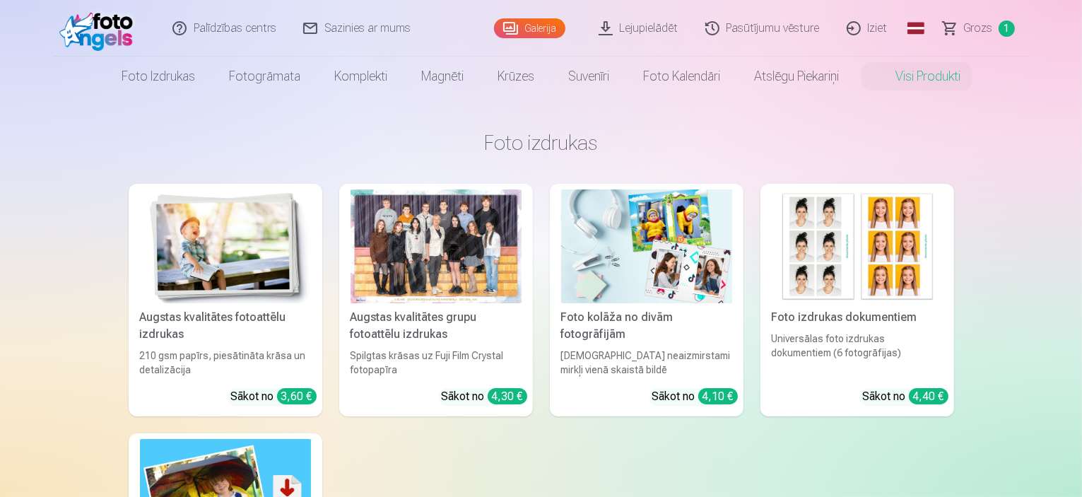
click at [613, 322] on div "Foto kolāža no divām fotogrāfijām" at bounding box center [646, 326] width 182 height 34
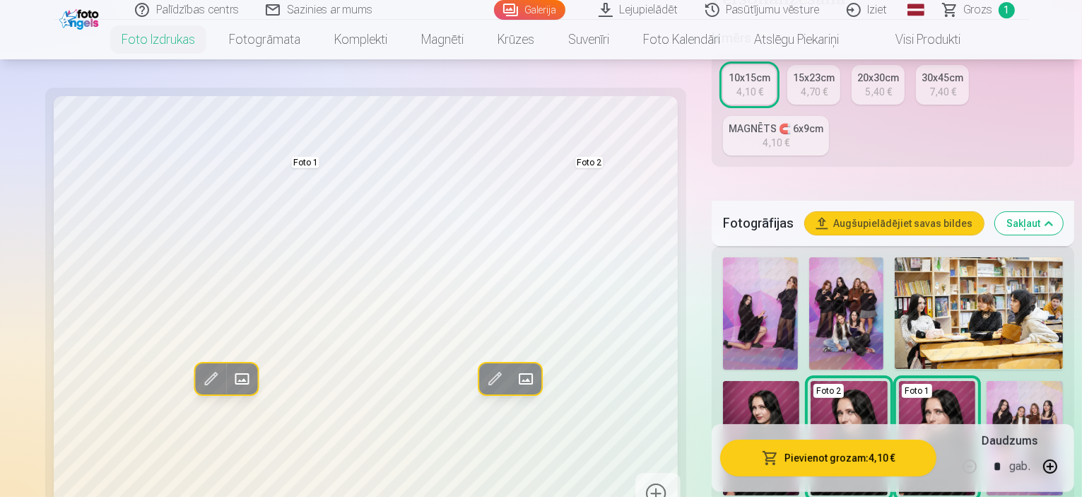
scroll to position [777, 0]
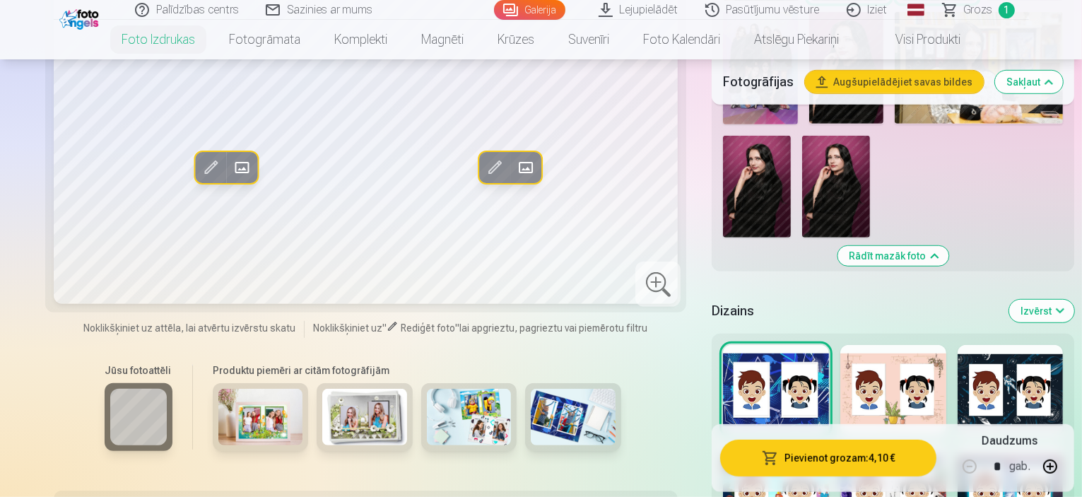
click at [218, 389] on img at bounding box center [260, 417] width 85 height 57
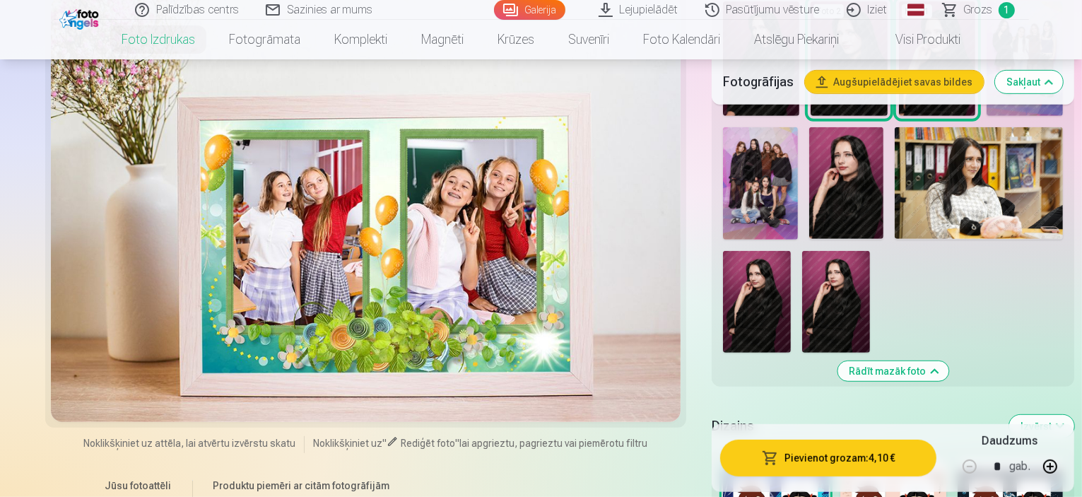
scroll to position [707, 0]
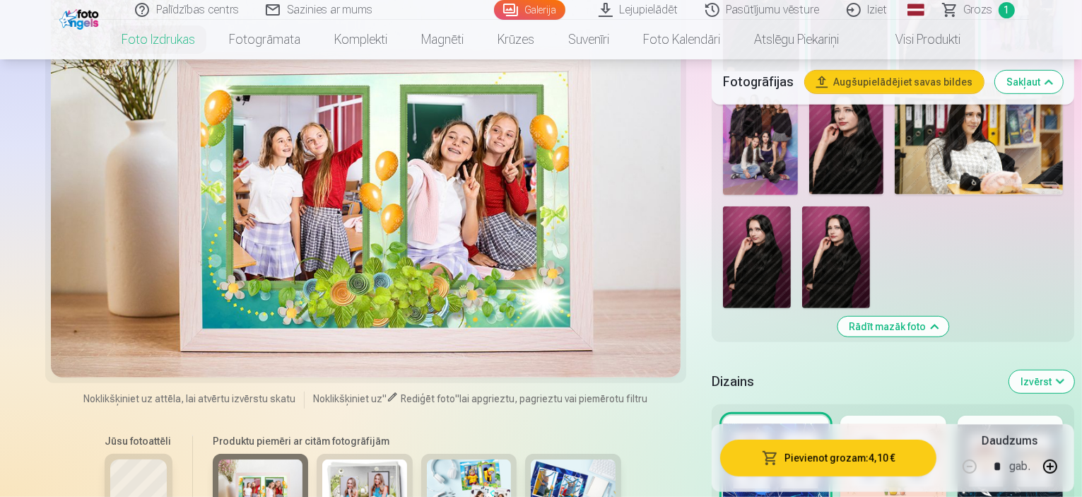
click at [322, 460] on img at bounding box center [364, 488] width 85 height 57
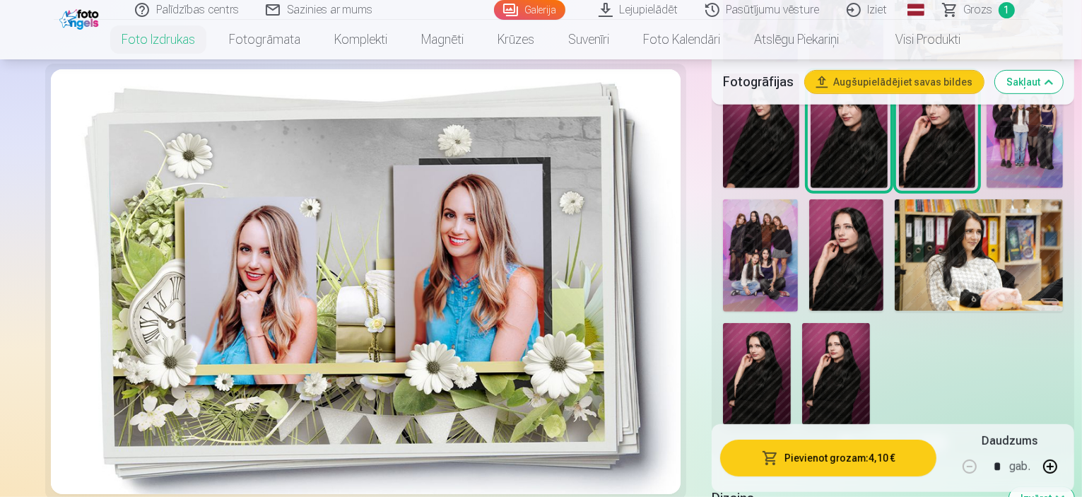
scroll to position [636, 0]
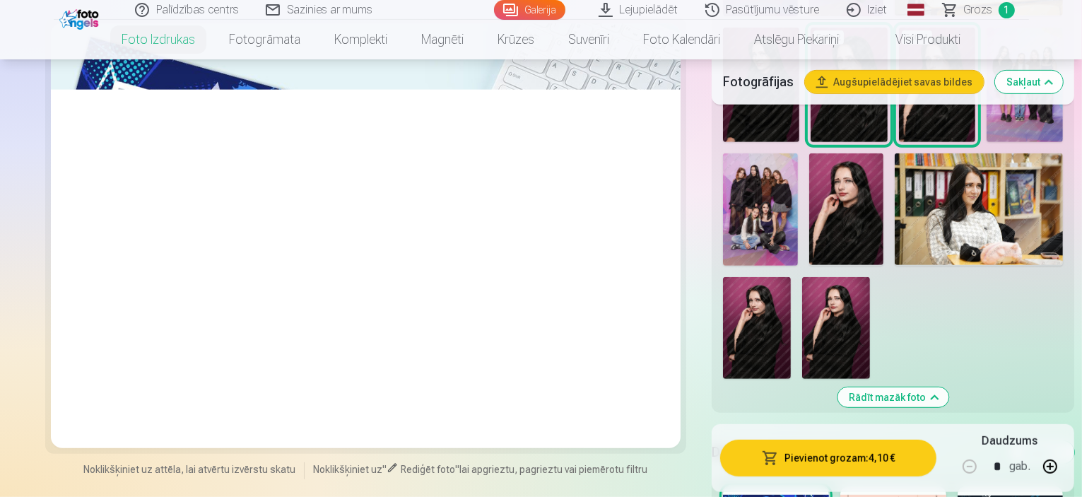
scroll to position [353, 0]
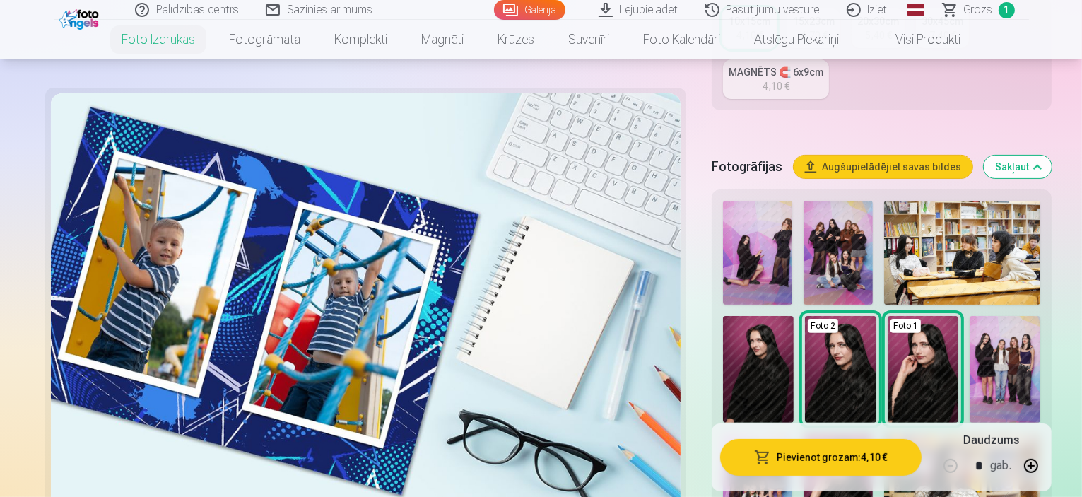
click at [909, 47] on link "Visi produkti" at bounding box center [917, 40] width 122 height 40
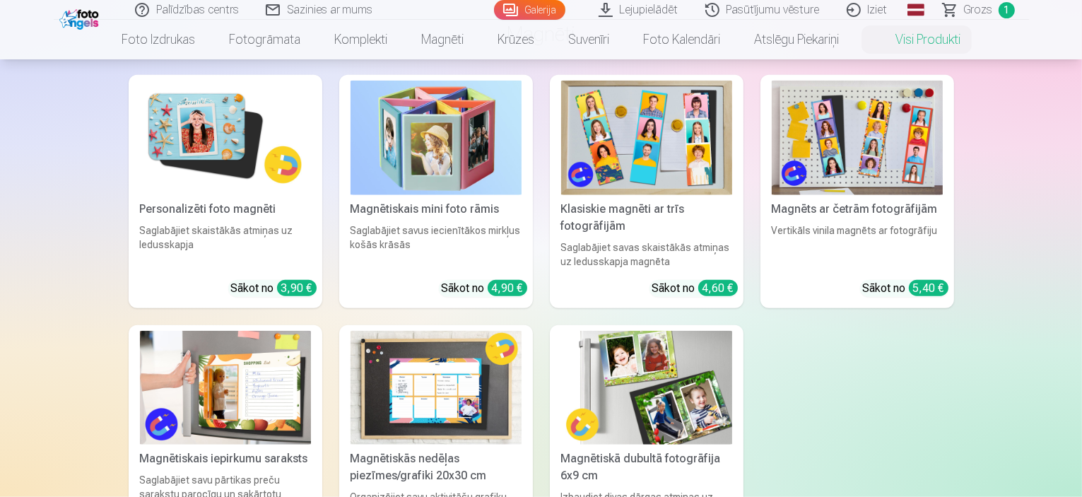
scroll to position [1413, 0]
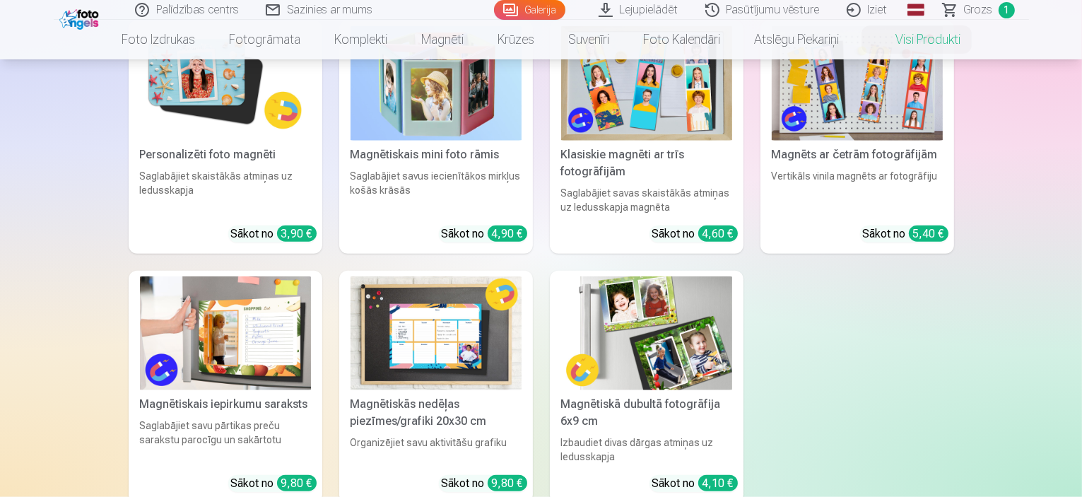
click at [401, 302] on img at bounding box center [436, 333] width 171 height 114
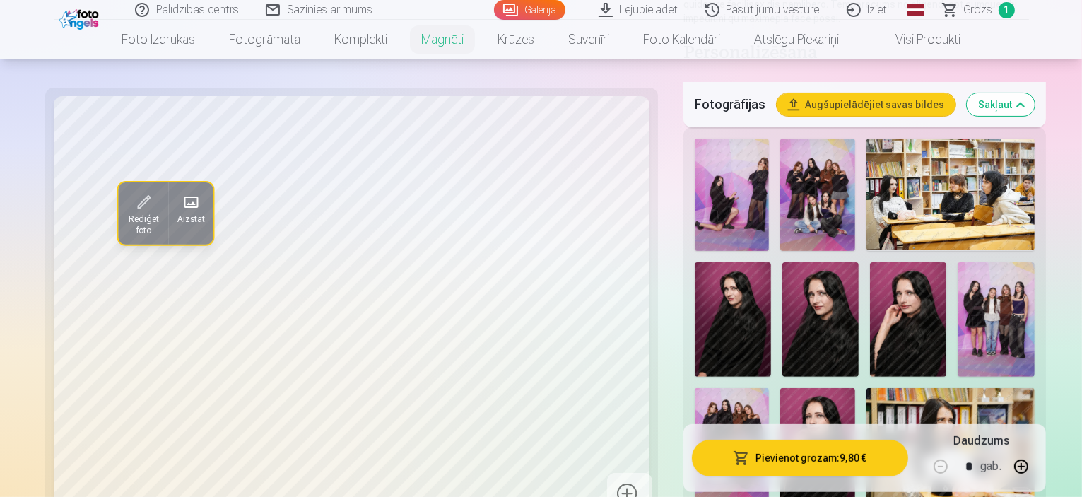
scroll to position [707, 0]
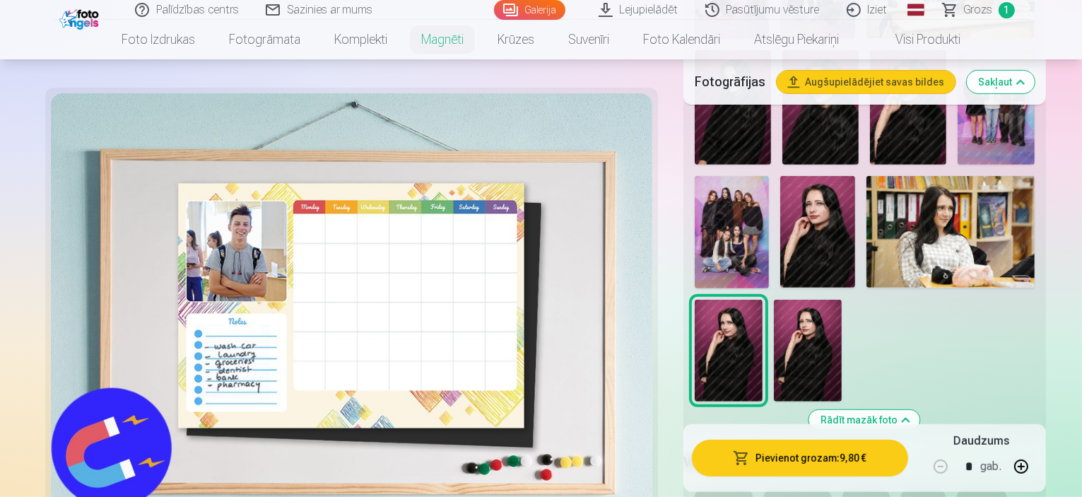
scroll to position [636, 0]
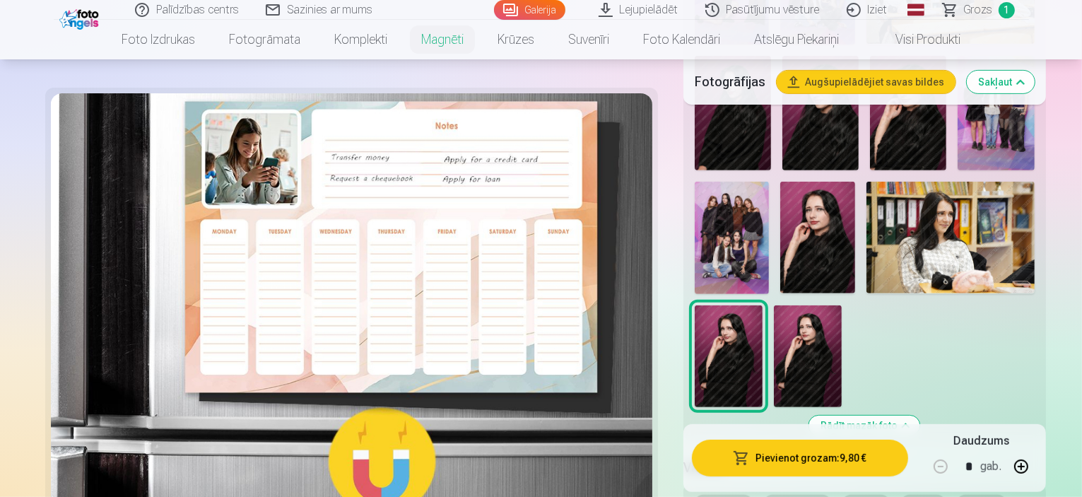
scroll to position [565, 0]
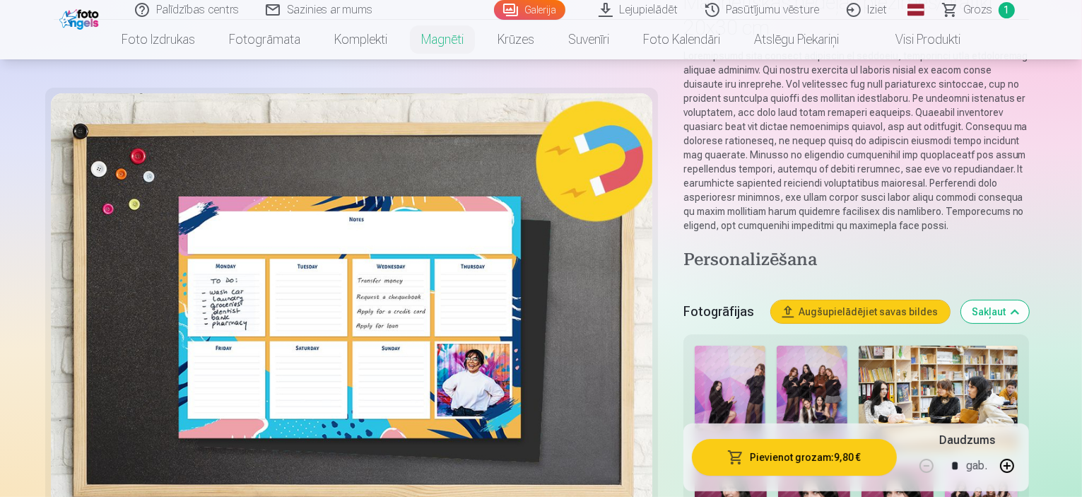
scroll to position [141, 0]
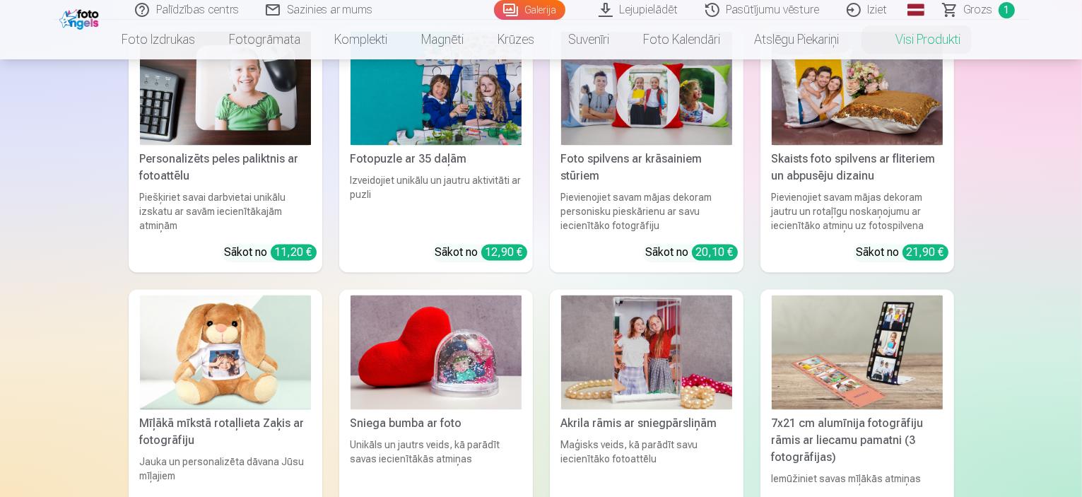
scroll to position [2827, 0]
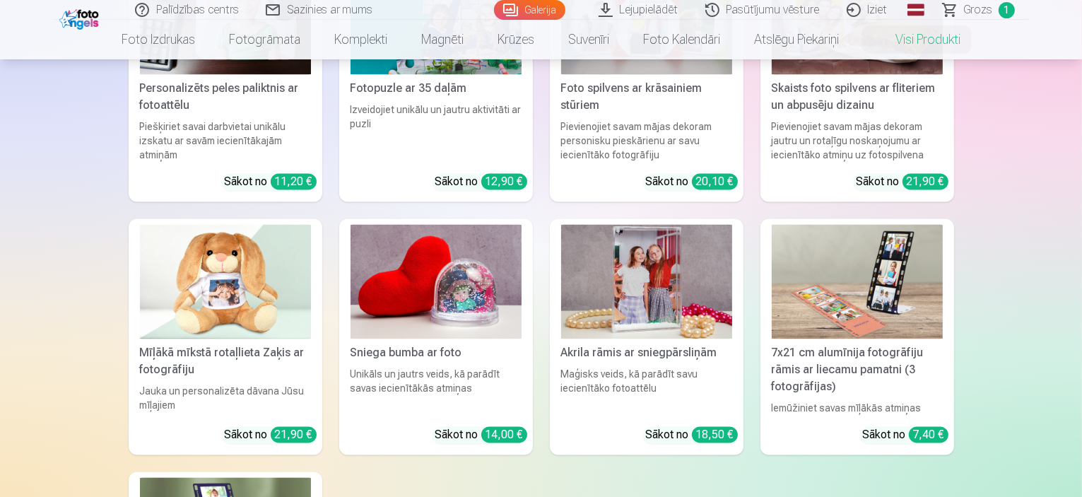
click at [657, 257] on img at bounding box center [646, 281] width 171 height 114
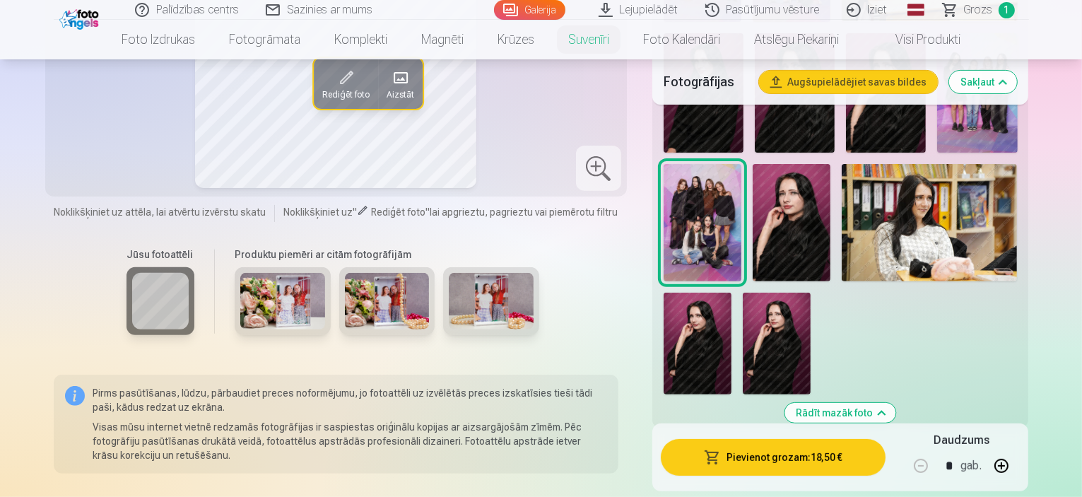
scroll to position [495, 0]
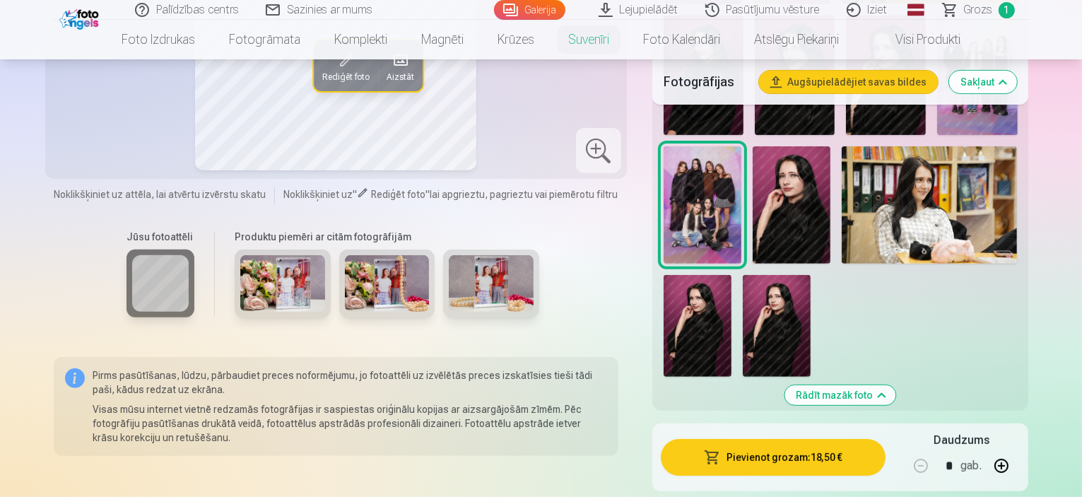
click at [246, 255] on img at bounding box center [282, 283] width 85 height 57
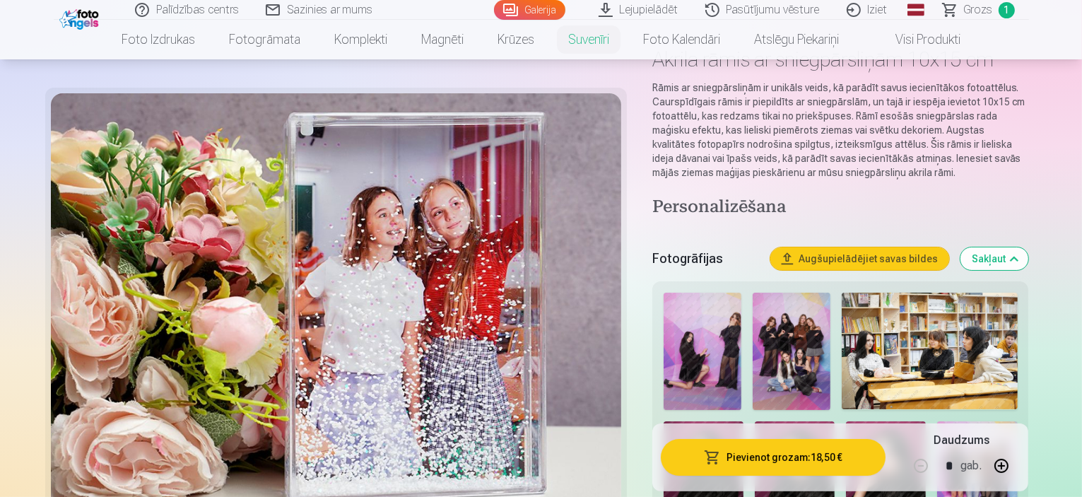
scroll to position [424, 0]
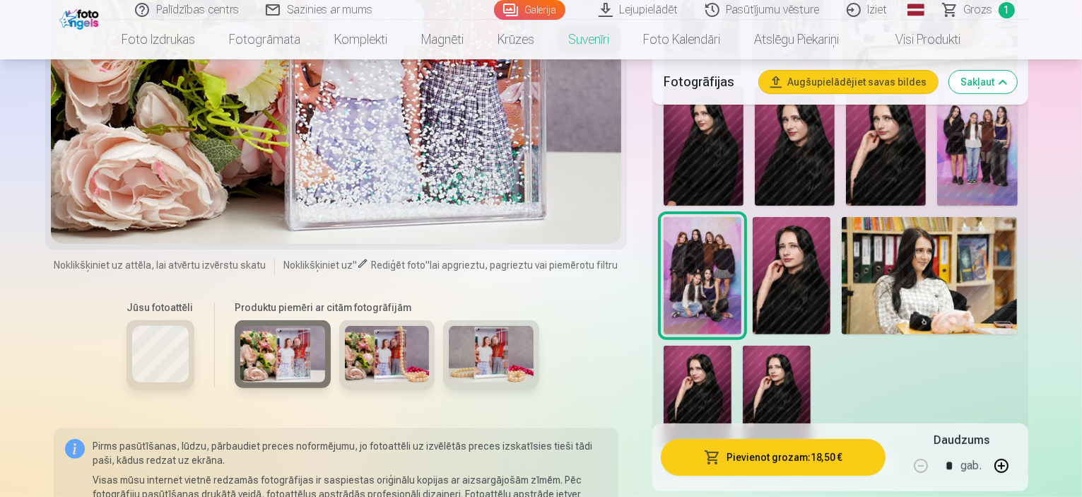
click at [396, 326] on img at bounding box center [387, 354] width 85 height 57
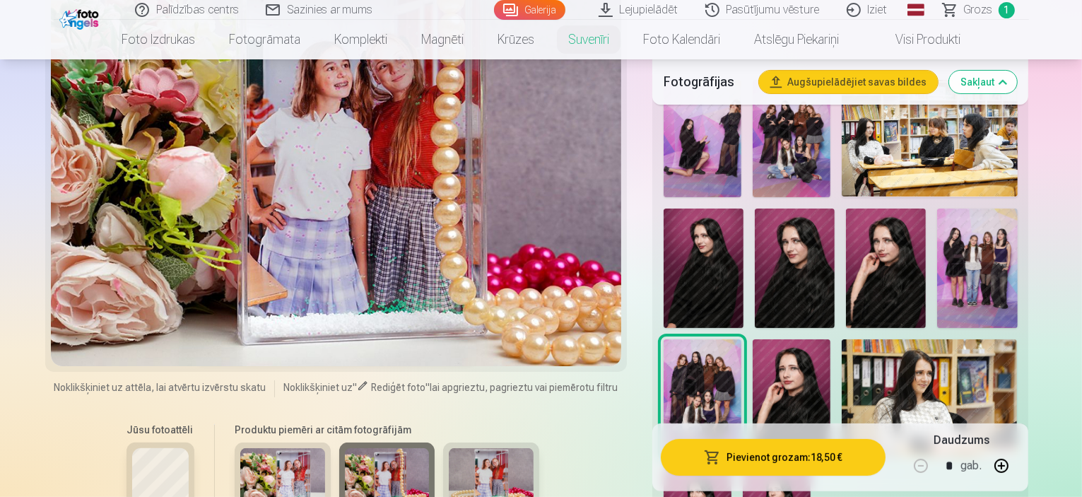
scroll to position [141, 0]
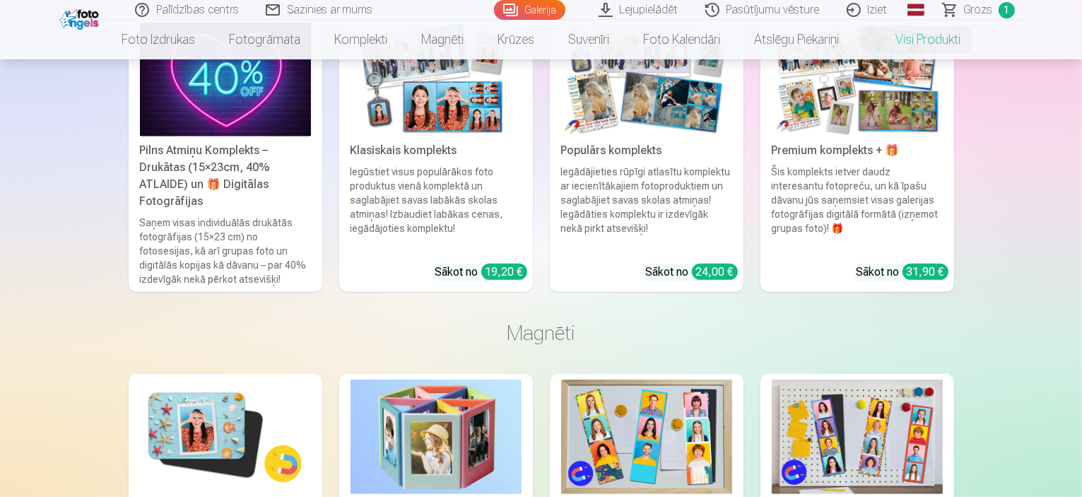
scroll to position [919, 0]
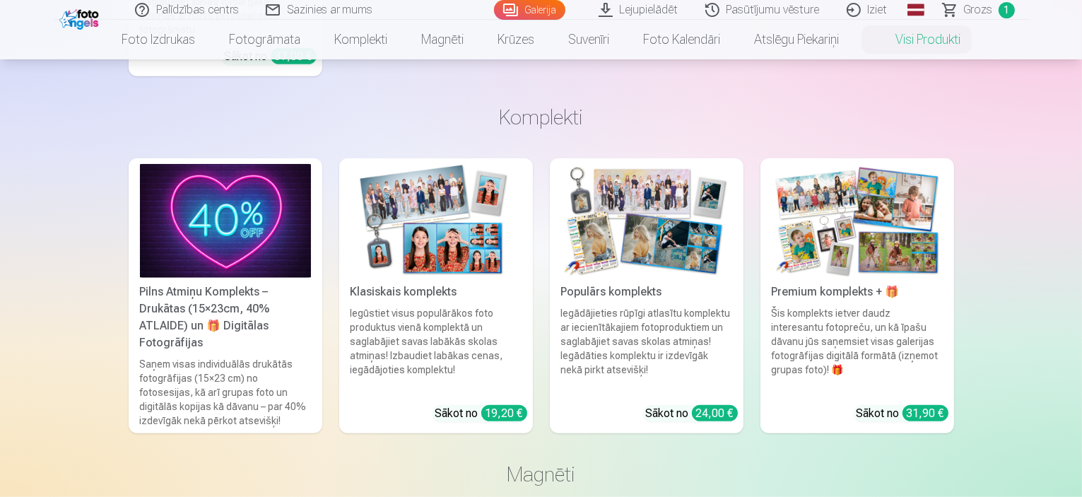
click at [516, 180] on img at bounding box center [436, 221] width 171 height 114
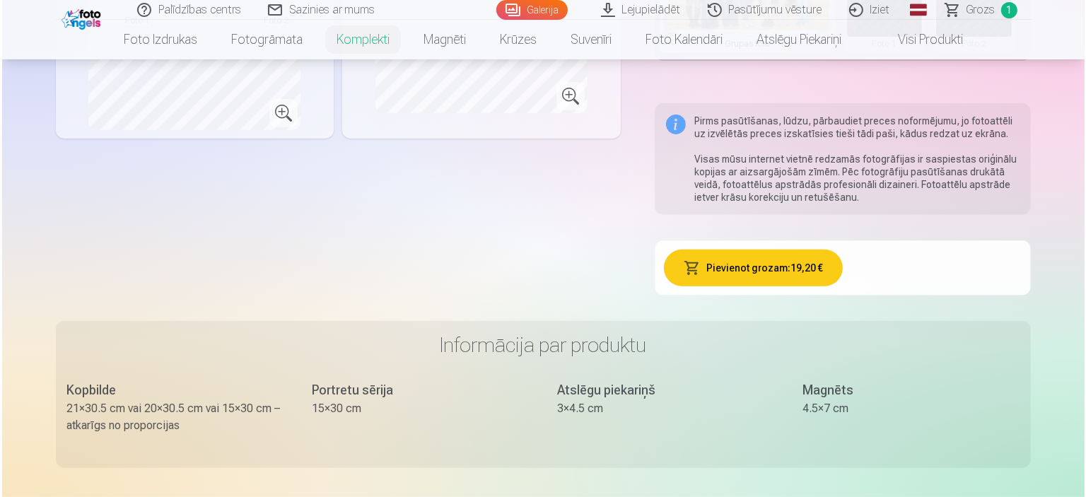
scroll to position [565, 0]
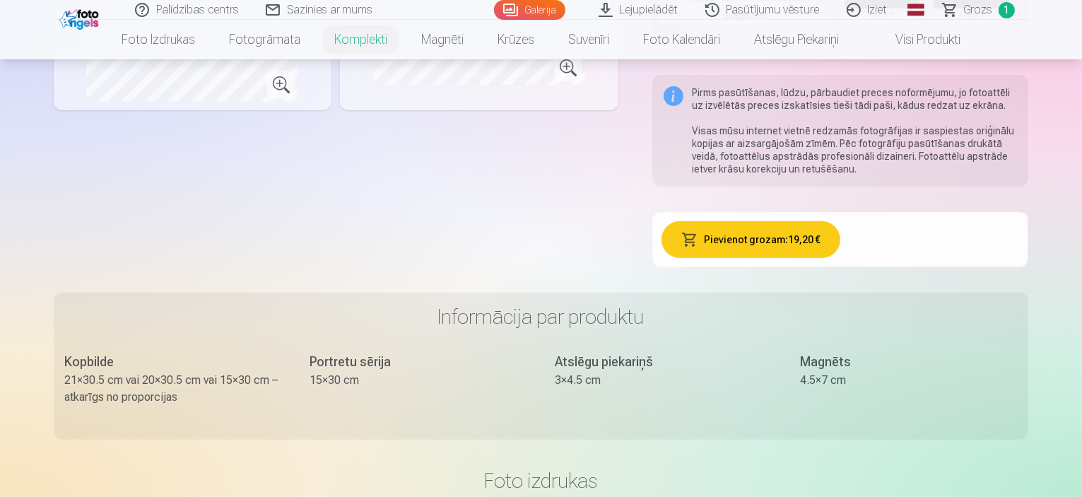
click at [809, 221] on button "Pievienot grozam : 19,20 €" at bounding box center [750, 239] width 179 height 37
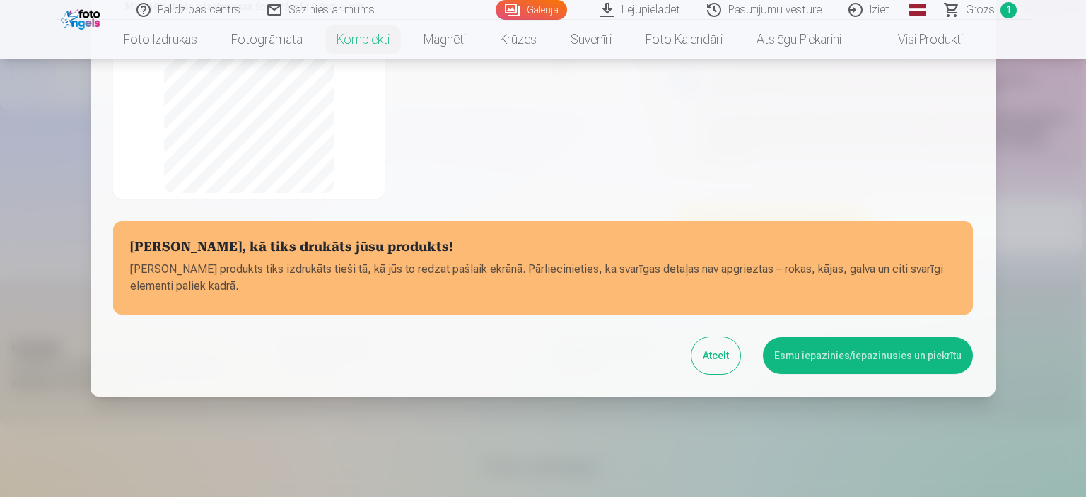
scroll to position [314, 0]
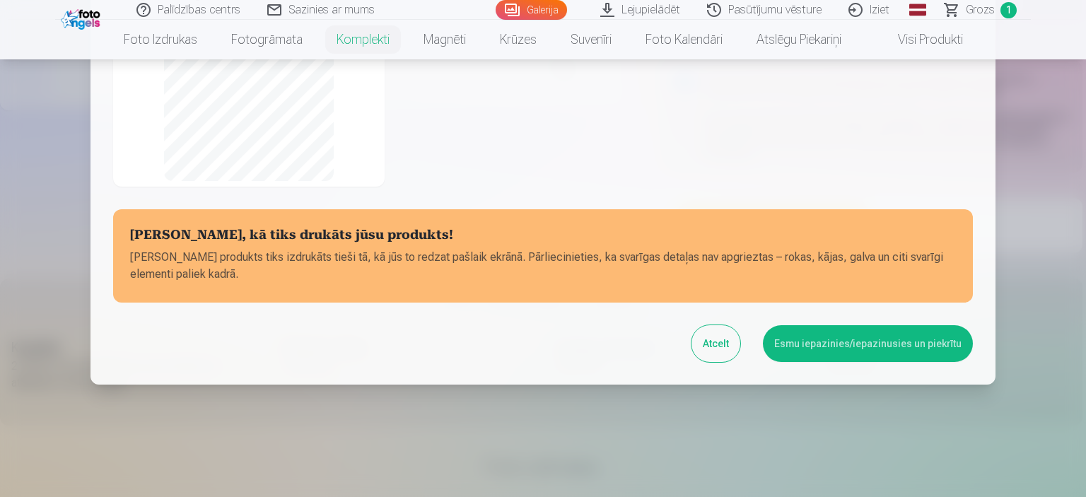
click at [857, 349] on button "Esmu iepazinies/iepazinusies un piekrītu" at bounding box center [868, 343] width 210 height 37
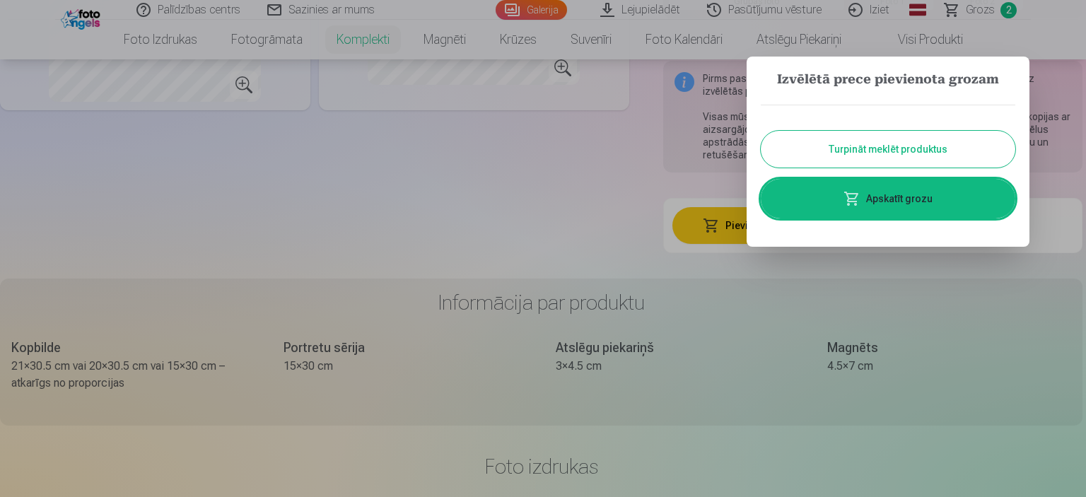
click at [902, 204] on link "Apskatīt grozu" at bounding box center [887, 199] width 254 height 40
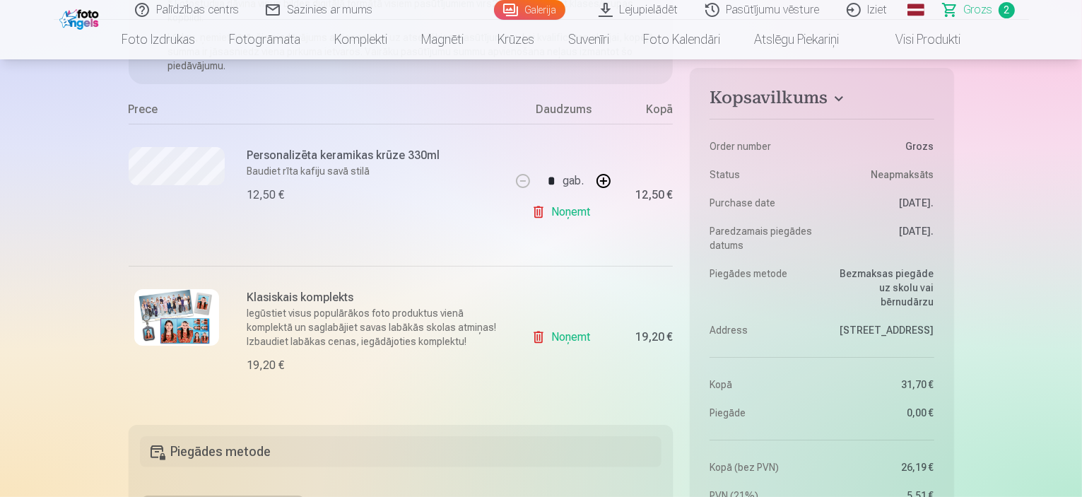
scroll to position [495, 0]
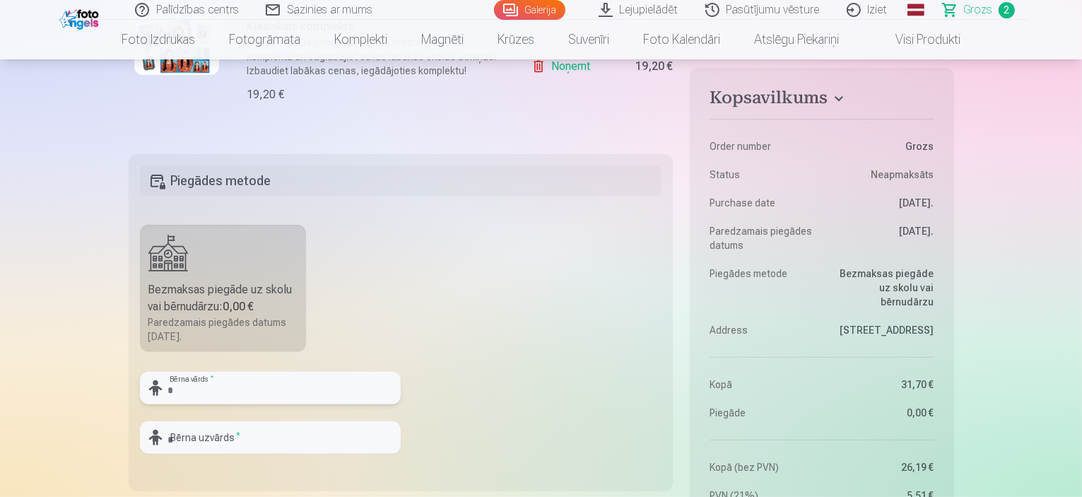
click at [266, 389] on input "text" at bounding box center [270, 388] width 261 height 33
type input "*****"
click at [202, 440] on input "*" at bounding box center [270, 437] width 261 height 33
type input "*******"
click at [440, 350] on fieldset "Piegādes metode Bezmaksas piegāde uz skolu vai bērnudārzu : 0,00 € Paredzamais …" at bounding box center [401, 322] width 545 height 336
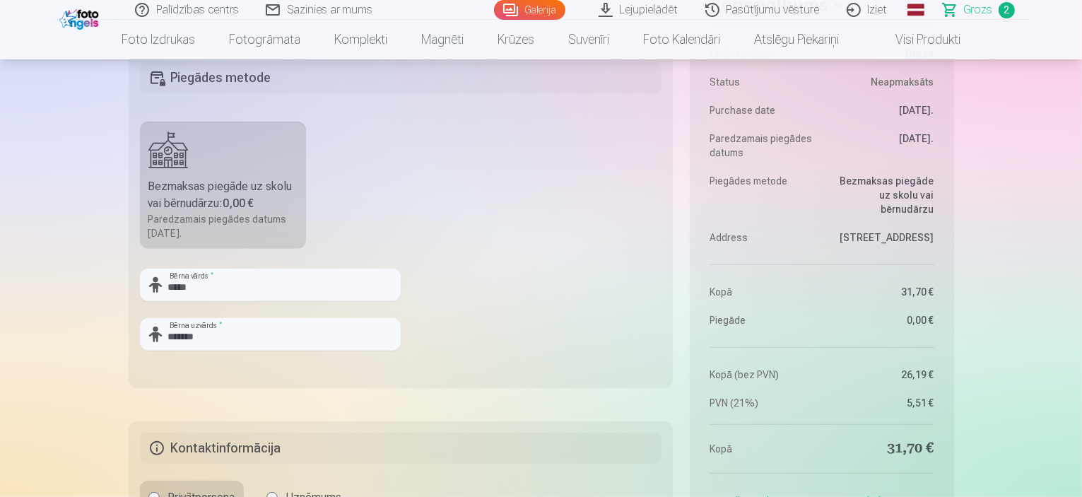
scroll to position [848, 0]
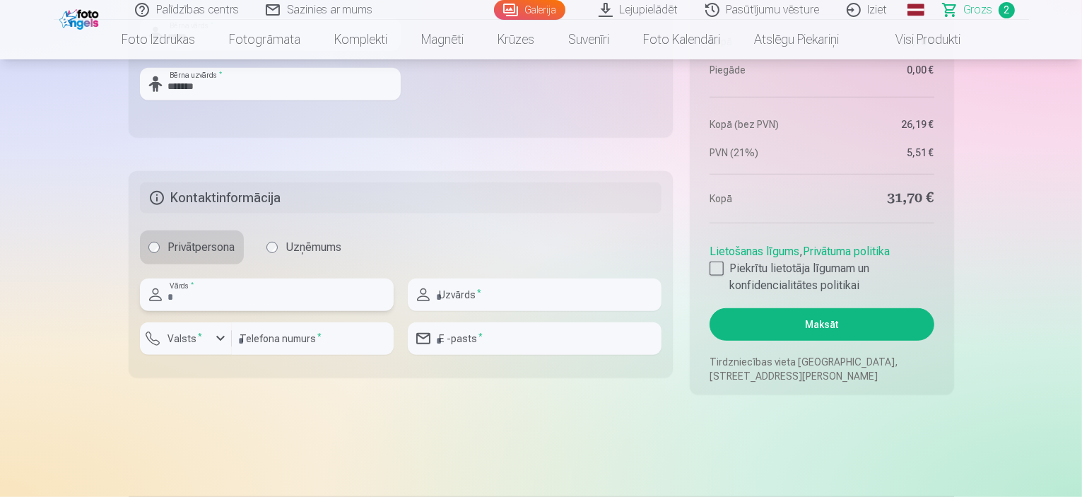
click at [269, 307] on input "text" at bounding box center [267, 294] width 254 height 33
type input "*****"
type input "*******"
type input "********"
type input "**********"
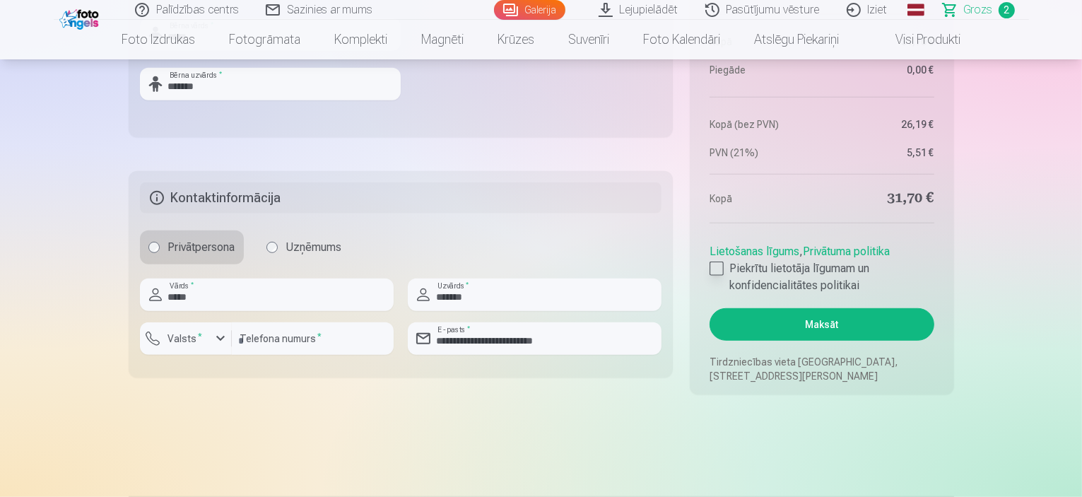
click at [718, 271] on div at bounding box center [717, 268] width 14 height 14
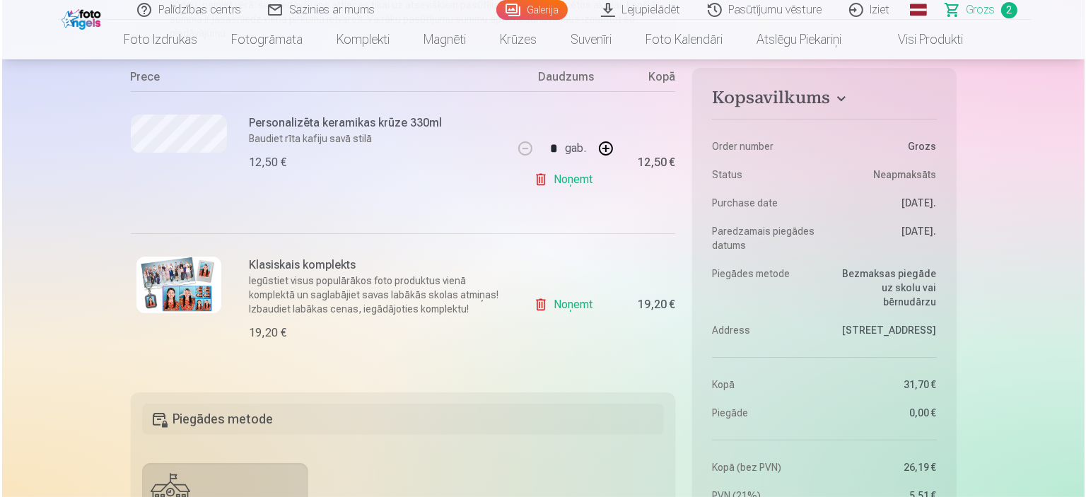
scroll to position [71, 0]
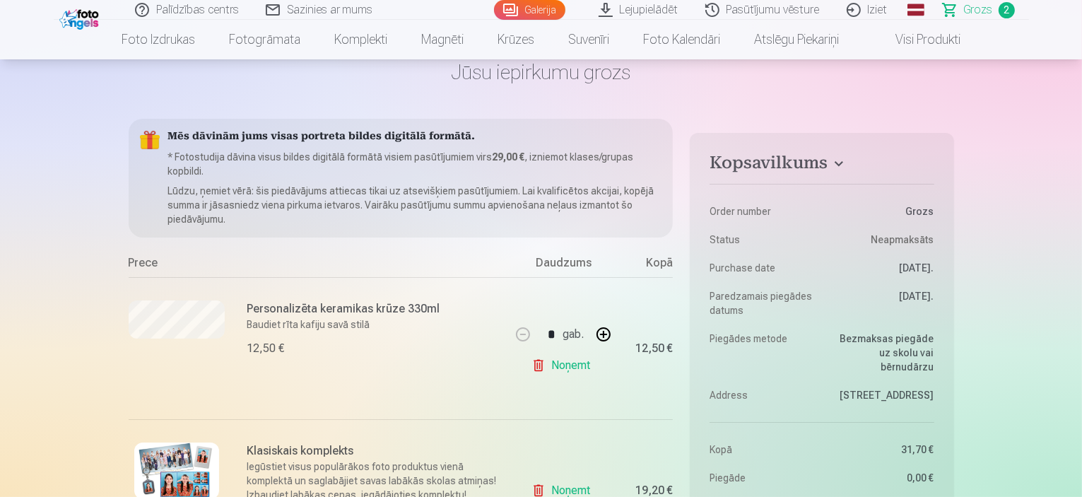
click at [192, 449] on img at bounding box center [176, 470] width 85 height 57
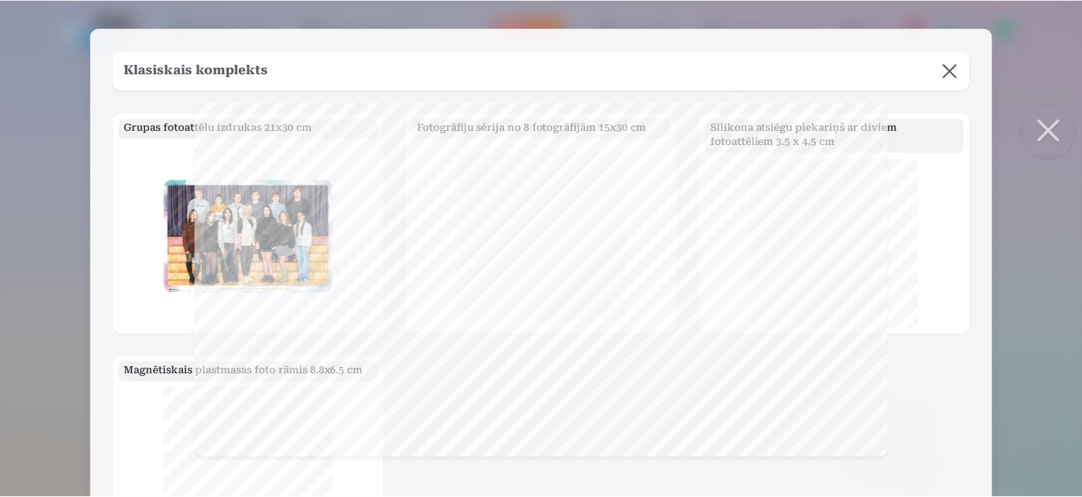
scroll to position [0, 0]
click at [1000, 158] on div at bounding box center [543, 248] width 1086 height 497
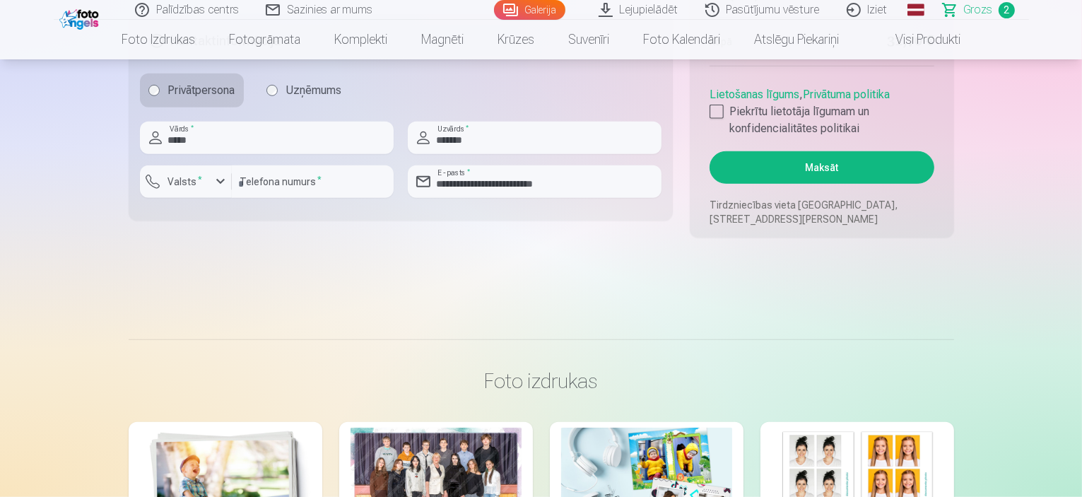
scroll to position [1060, 0]
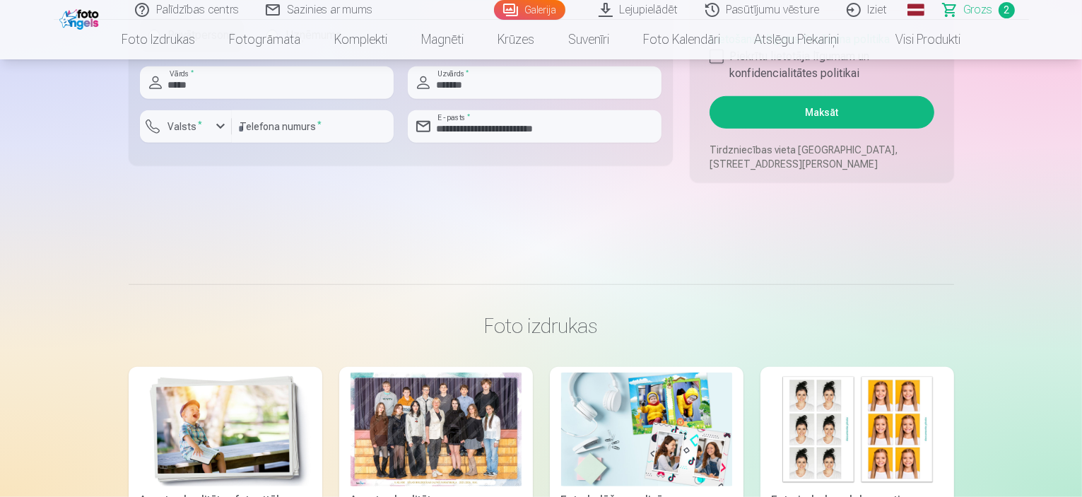
click at [828, 110] on button "Maksāt" at bounding box center [822, 112] width 224 height 33
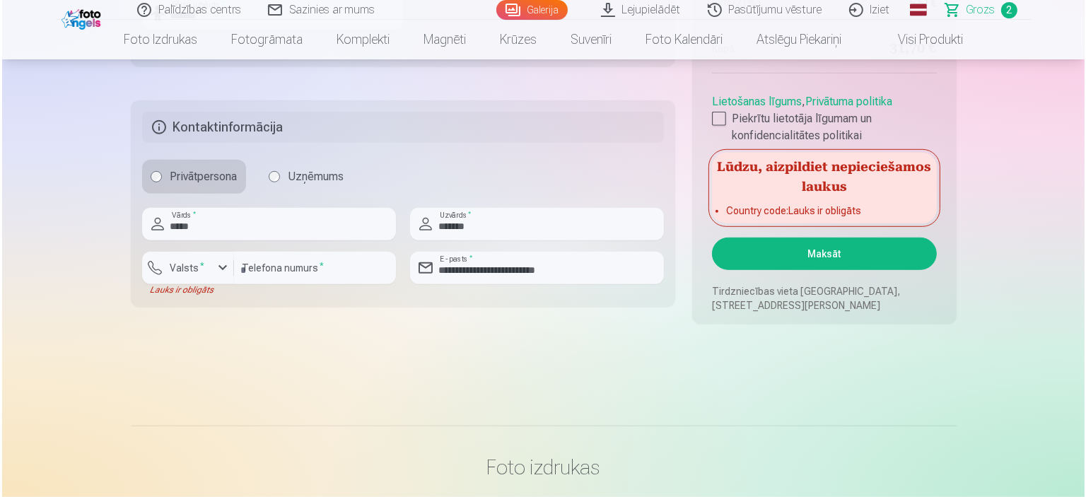
scroll to position [777, 0]
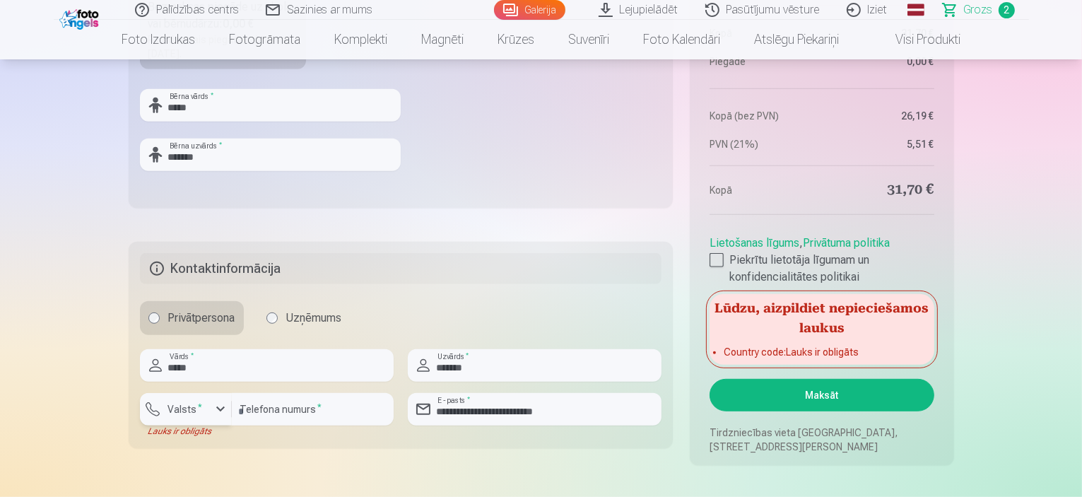
click at [218, 416] on div "button" at bounding box center [220, 409] width 17 height 17
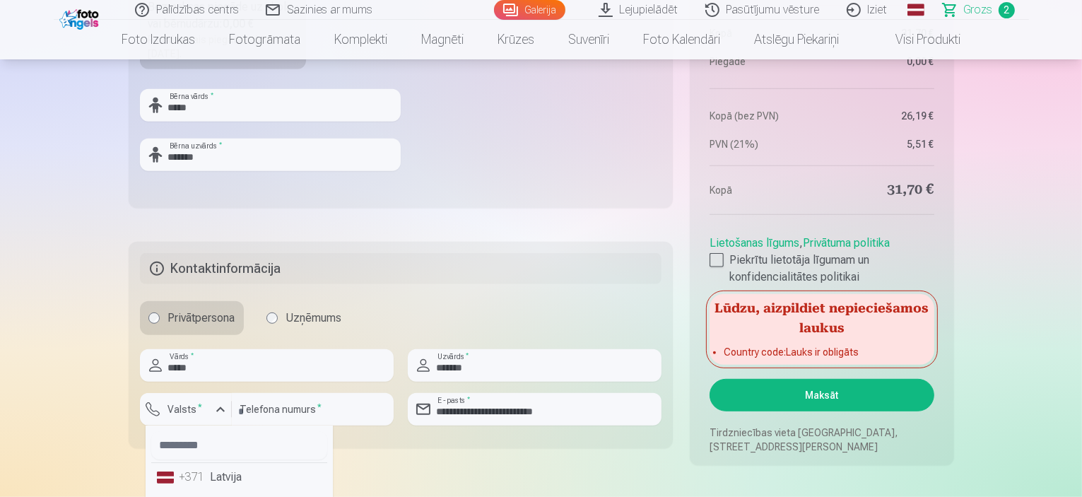
click at [235, 474] on li "+371 Latvija" at bounding box center [239, 477] width 176 height 28
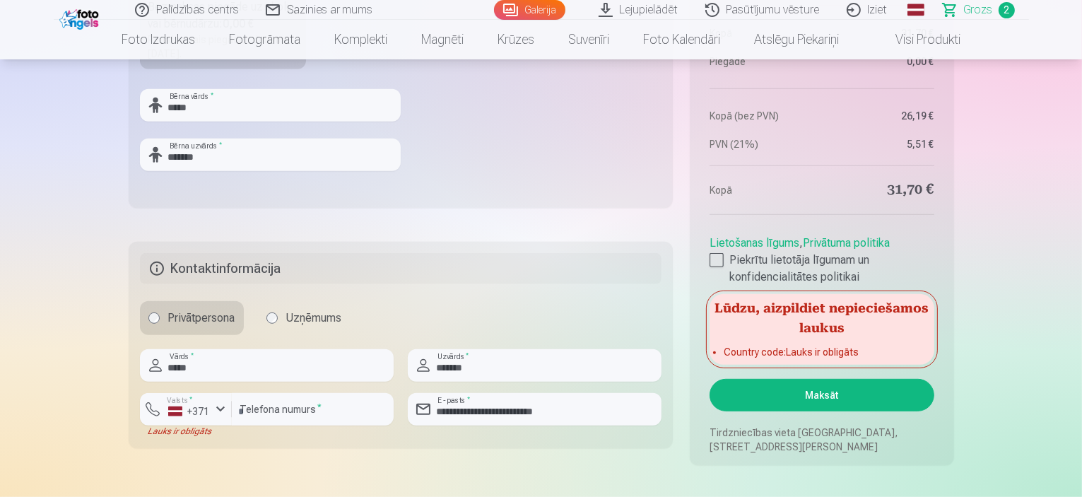
click at [800, 397] on button "Maksāt" at bounding box center [822, 395] width 224 height 33
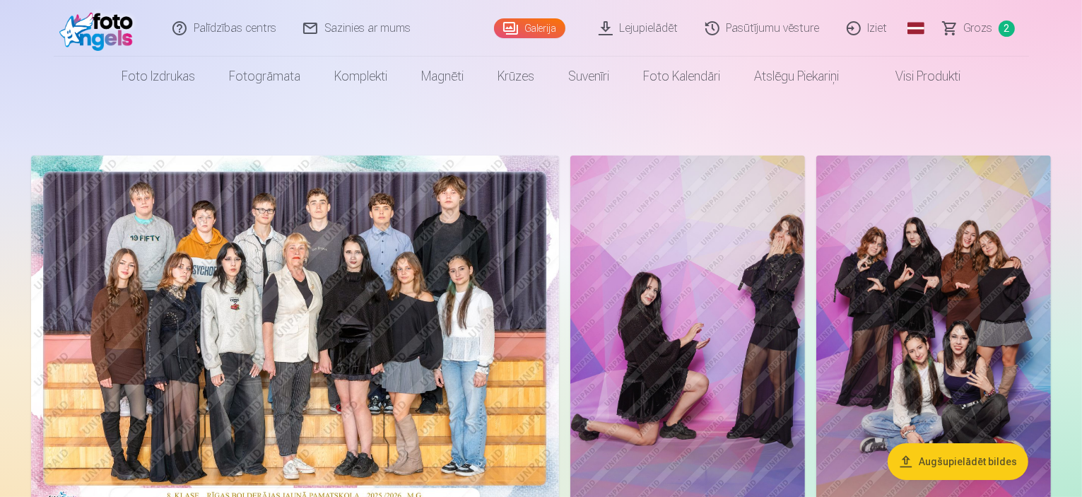
click at [972, 26] on span "Grozs" at bounding box center [978, 28] width 29 height 17
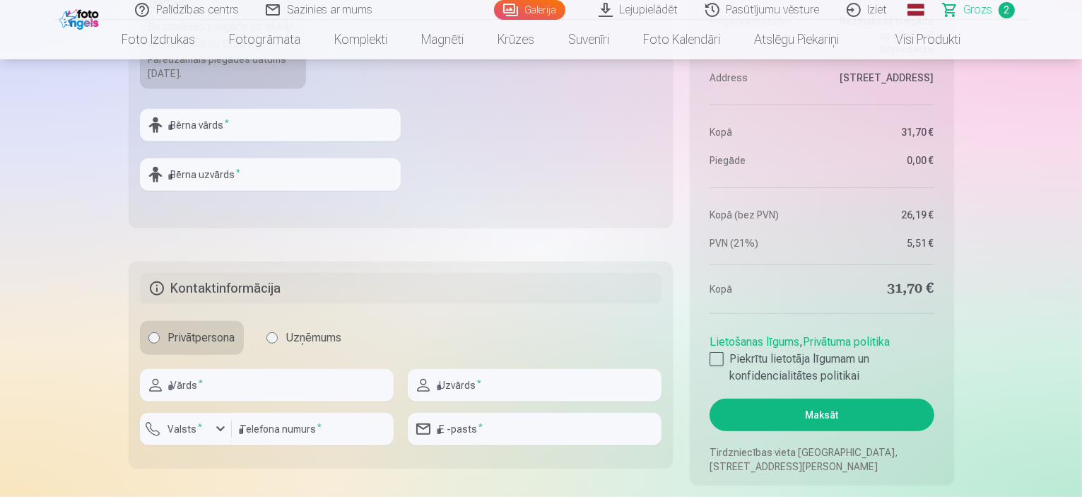
scroll to position [777, 0]
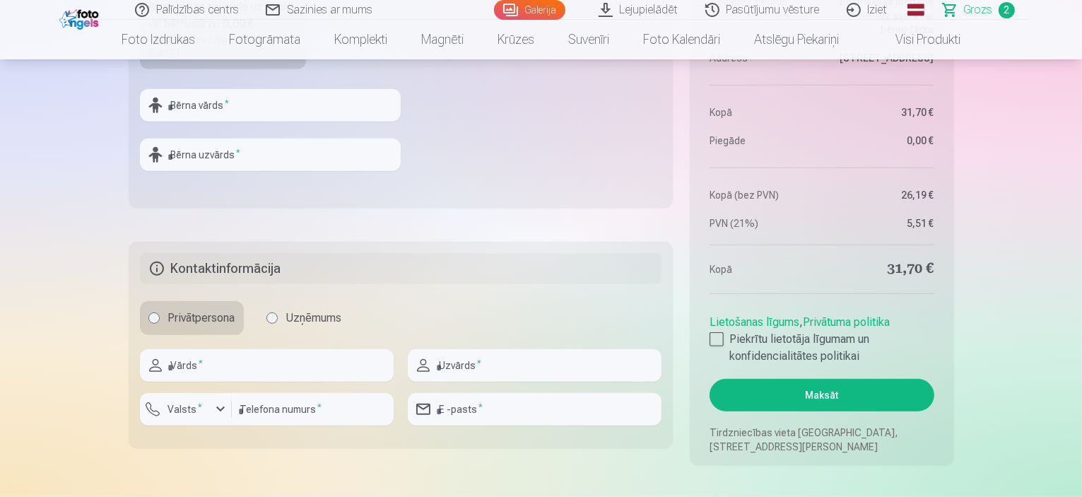
click at [889, 400] on button "Maksāt" at bounding box center [822, 395] width 224 height 33
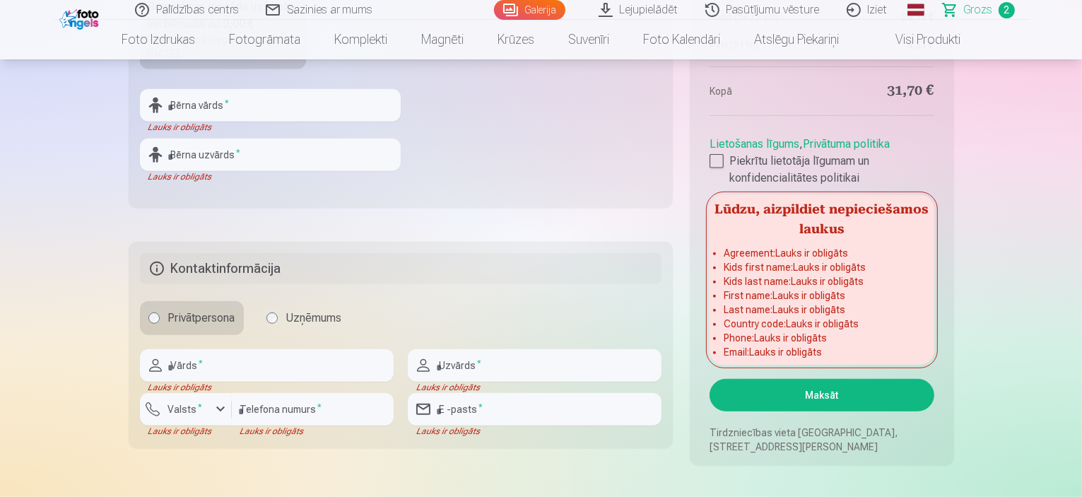
click at [709, 160] on aside "Kopsavilkums Order number Grozs Status Neapmaksāts Purchase date 13.10.2025. Pa…" at bounding box center [822, 41] width 264 height 847
click at [722, 160] on div at bounding box center [717, 161] width 14 height 14
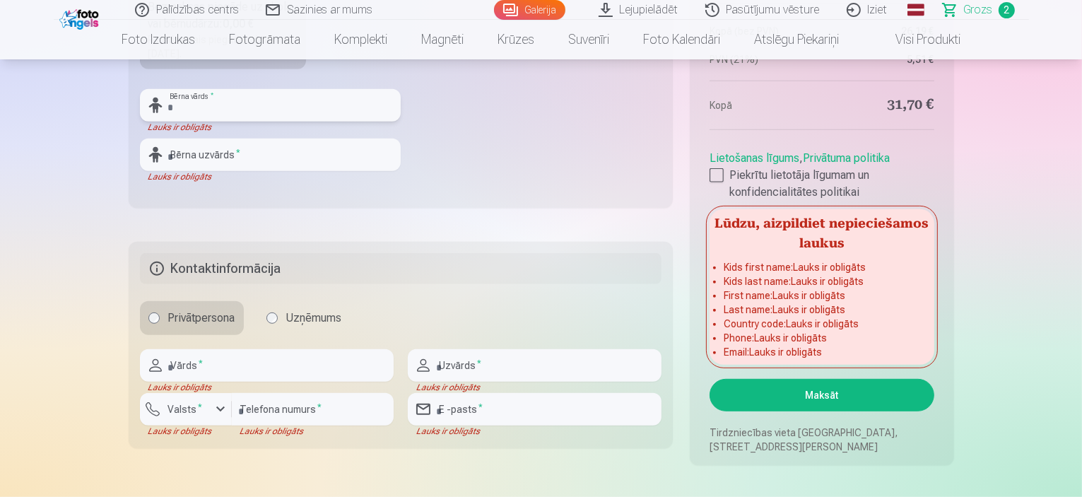
click at [300, 108] on input "text" at bounding box center [270, 105] width 261 height 33
click at [257, 98] on input "text" at bounding box center [270, 105] width 261 height 33
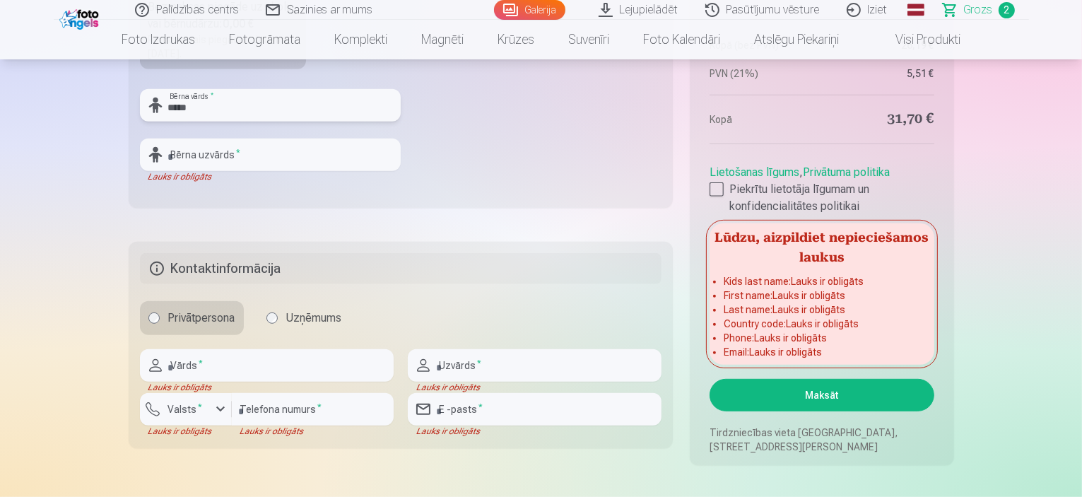
click at [243, 100] on input "*****" at bounding box center [270, 105] width 261 height 33
type input "*****"
click at [252, 154] on input "text" at bounding box center [270, 155] width 261 height 33
click at [242, 155] on input "text" at bounding box center [270, 155] width 261 height 33
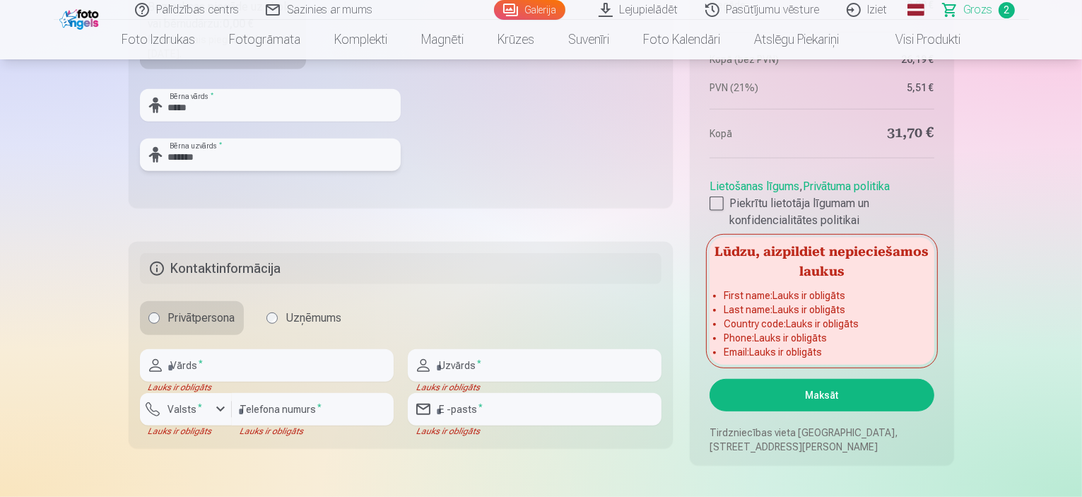
type input "*******"
click at [314, 372] on input "text" at bounding box center [267, 365] width 254 height 33
type input "*****"
type input "*******"
type input "********"
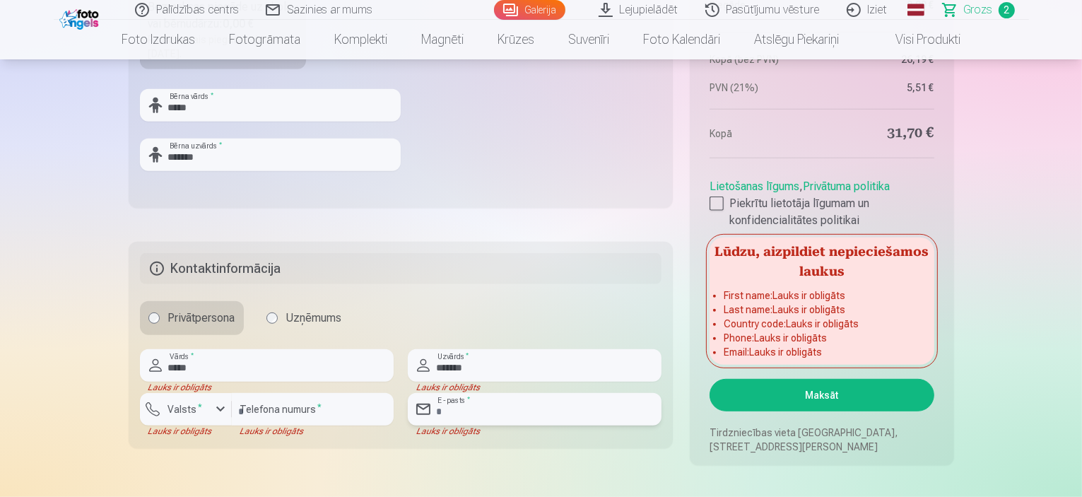
type input "**********"
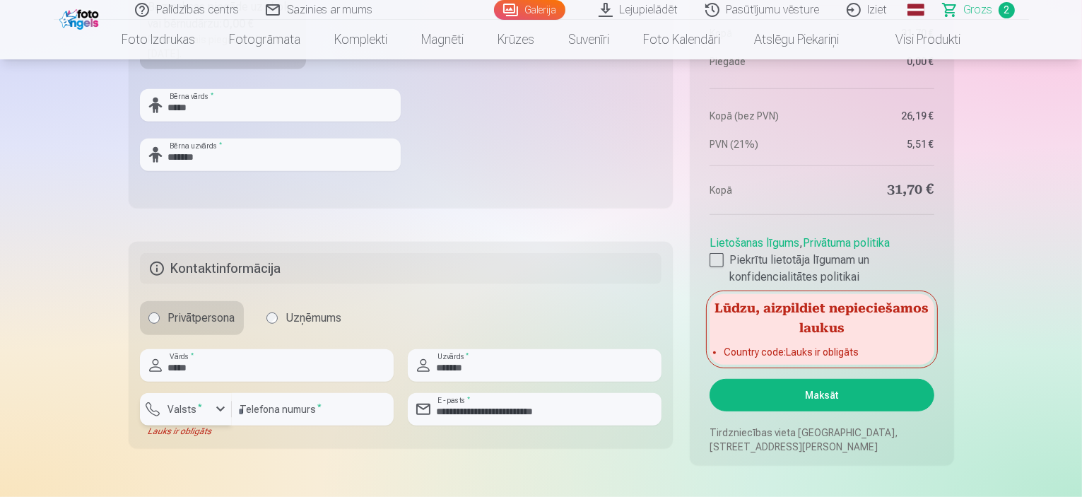
click at [191, 409] on label "Valsts *" at bounding box center [186, 409] width 46 height 14
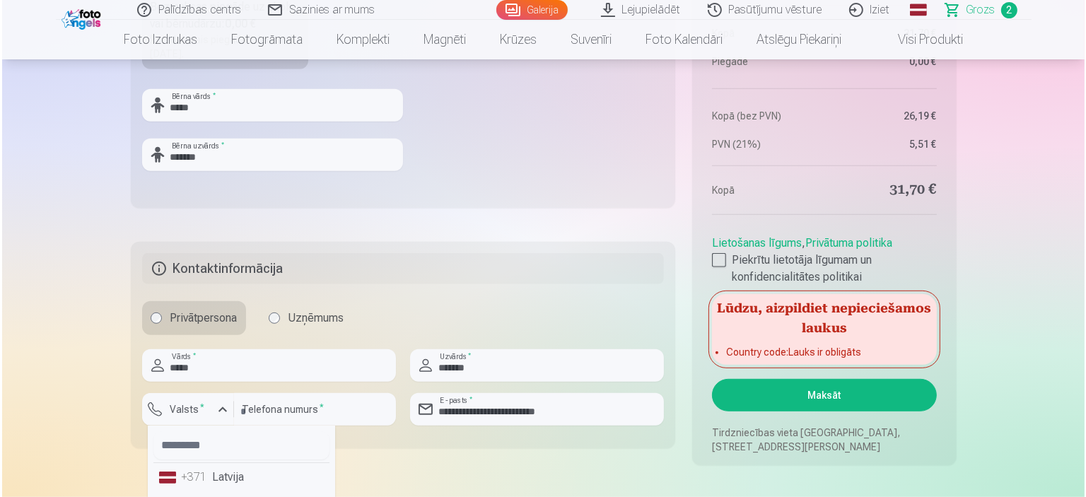
scroll to position [800, 0]
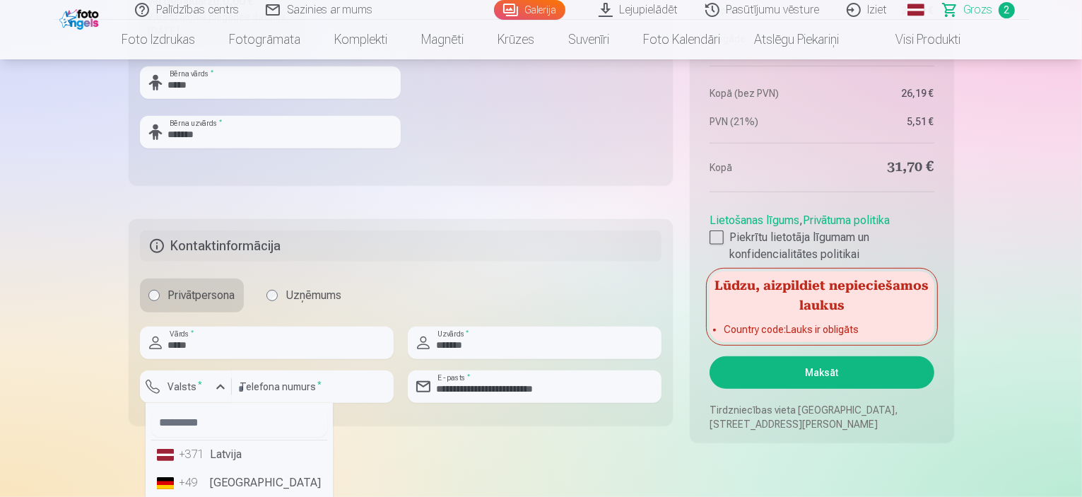
click at [237, 491] on li "+49 Germany" at bounding box center [239, 483] width 176 height 28
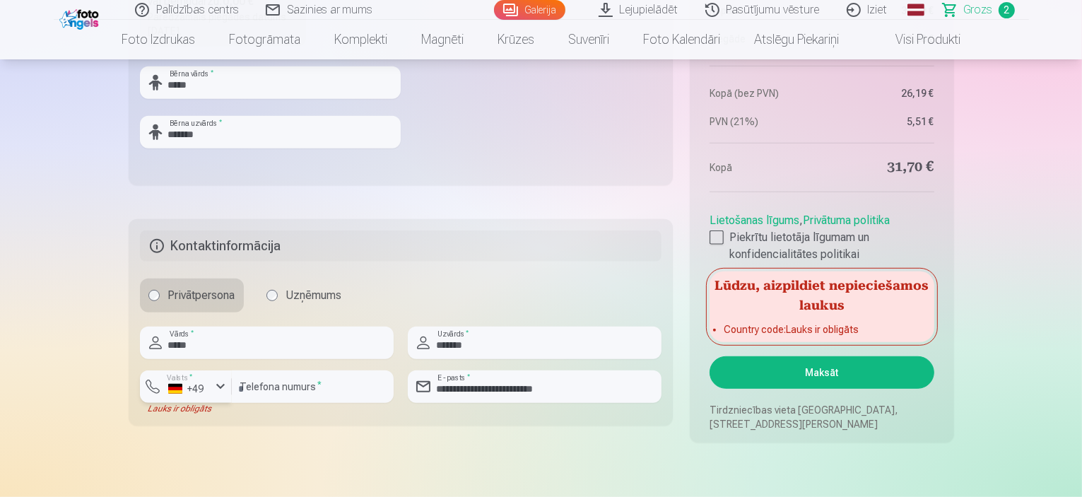
click at [214, 391] on div "button" at bounding box center [220, 386] width 17 height 17
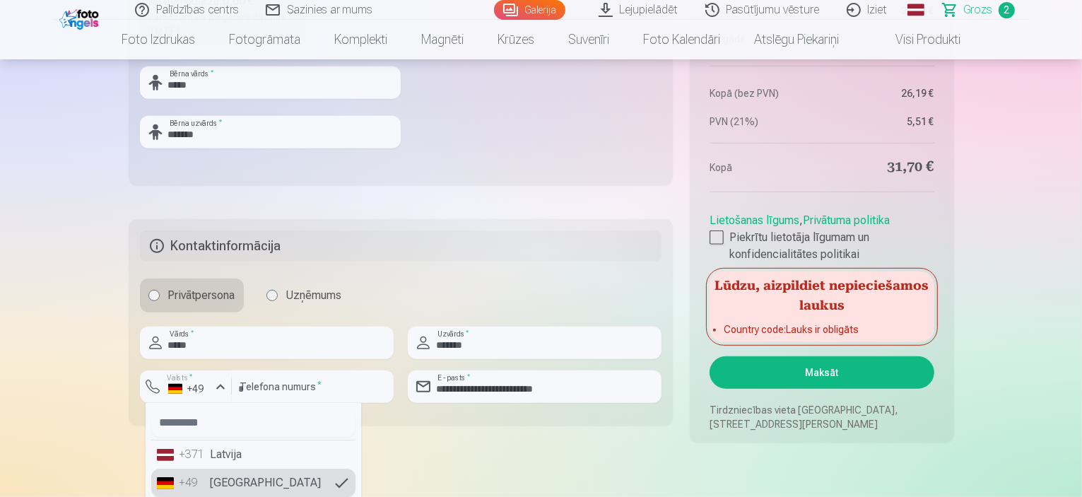
click at [219, 450] on li "+371 Latvija" at bounding box center [253, 454] width 204 height 28
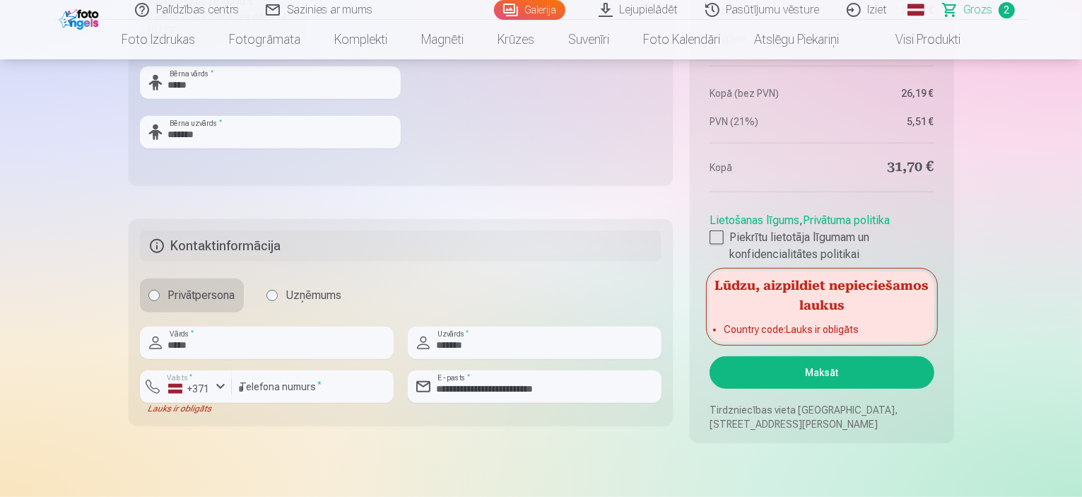
click at [792, 377] on button "Maksāt" at bounding box center [822, 372] width 224 height 33
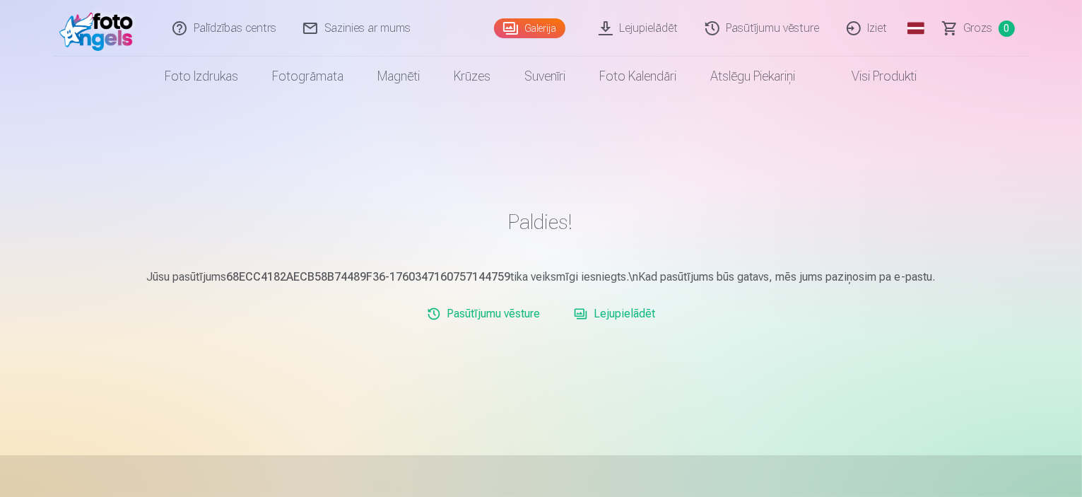
click at [628, 27] on link "Lejupielādēt" at bounding box center [639, 28] width 107 height 57
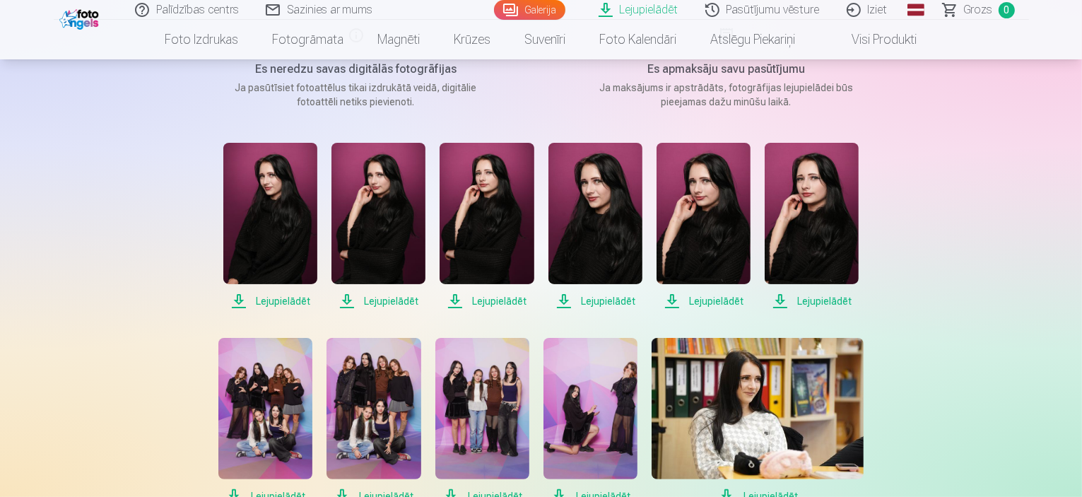
scroll to position [212, 0]
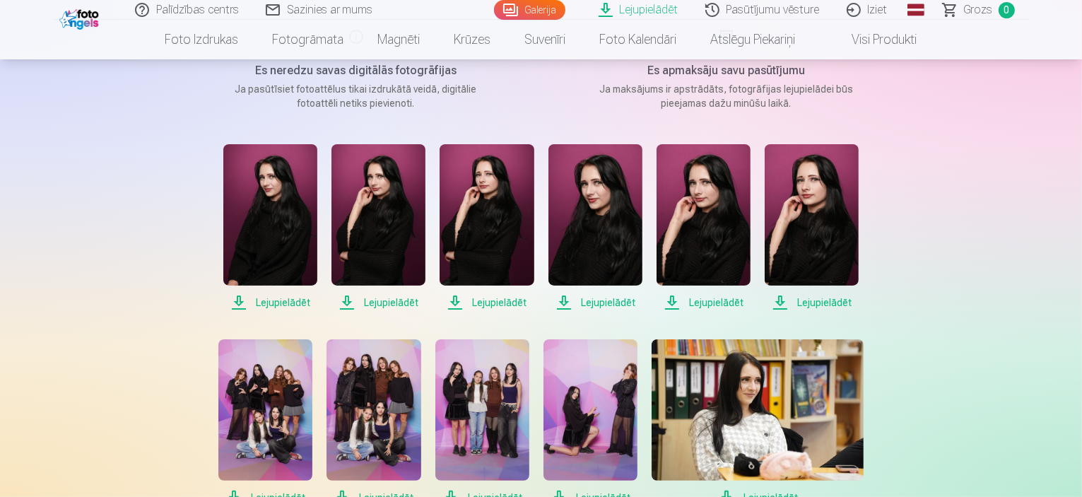
click at [269, 296] on span "Lejupielādēt" at bounding box center [270, 302] width 94 height 17
click at [407, 308] on span "Lejupielādēt" at bounding box center [378, 302] width 94 height 17
click at [484, 305] on span "Lejupielādēt" at bounding box center [487, 302] width 94 height 17
click at [603, 300] on span "Lejupielādēt" at bounding box center [595, 302] width 94 height 17
click at [706, 305] on span "Lejupielādēt" at bounding box center [704, 302] width 94 height 17
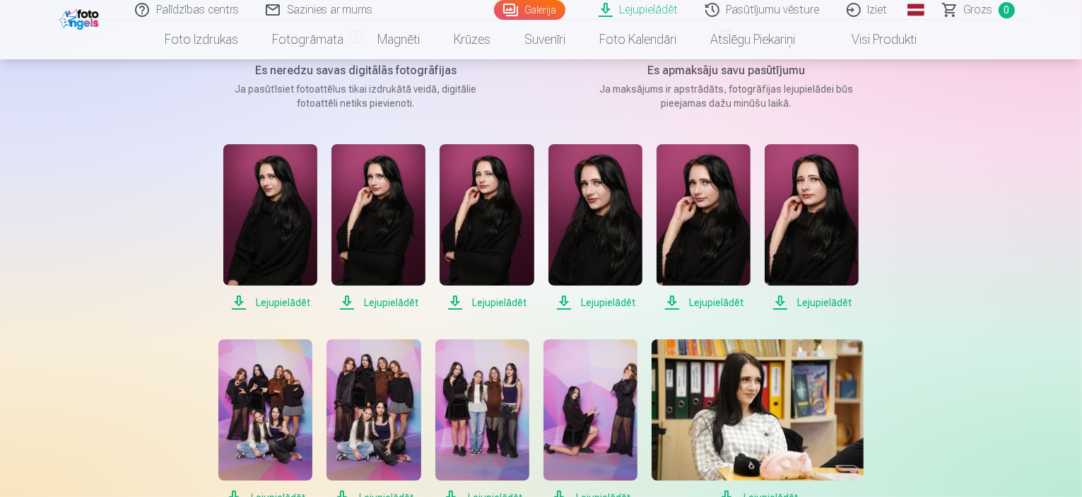
click at [806, 304] on span "Lejupielādēt" at bounding box center [812, 302] width 94 height 17
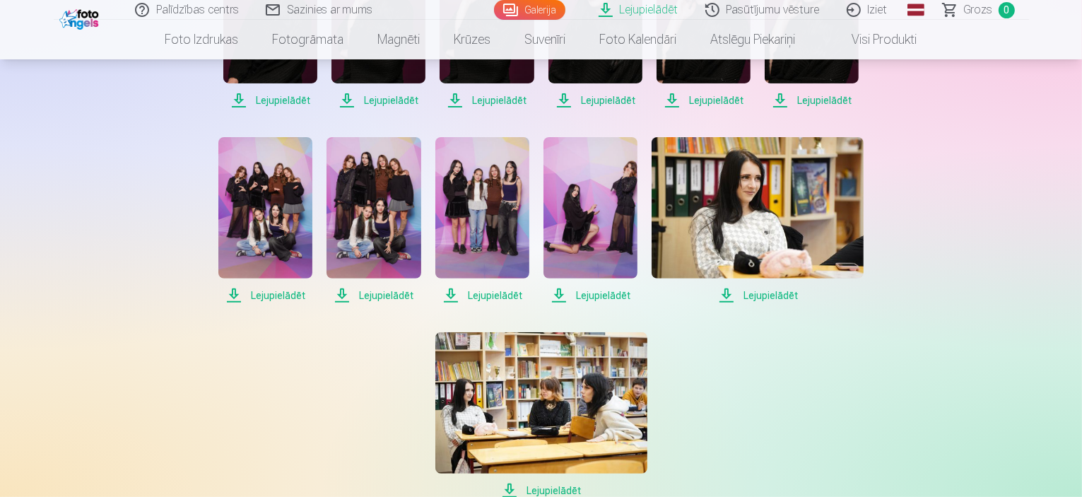
scroll to position [424, 0]
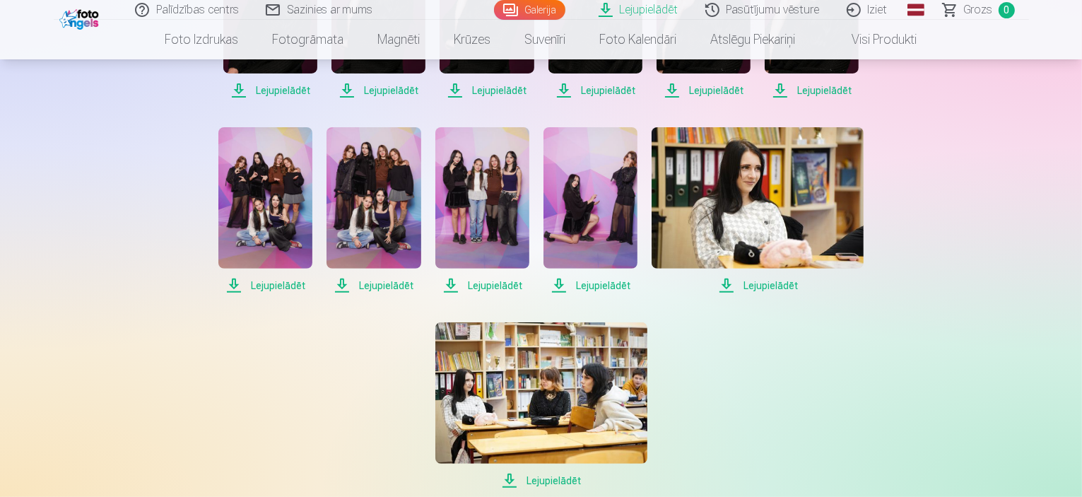
click at [278, 283] on span "Lejupielādēt" at bounding box center [265, 285] width 94 height 17
click at [380, 287] on span "Lejupielādēt" at bounding box center [374, 285] width 94 height 17
click at [495, 288] on span "Lejupielādēt" at bounding box center [482, 285] width 94 height 17
click at [601, 282] on span "Lejupielādēt" at bounding box center [590, 285] width 94 height 17
click at [781, 282] on span "Lejupielādēt" at bounding box center [758, 285] width 212 height 17
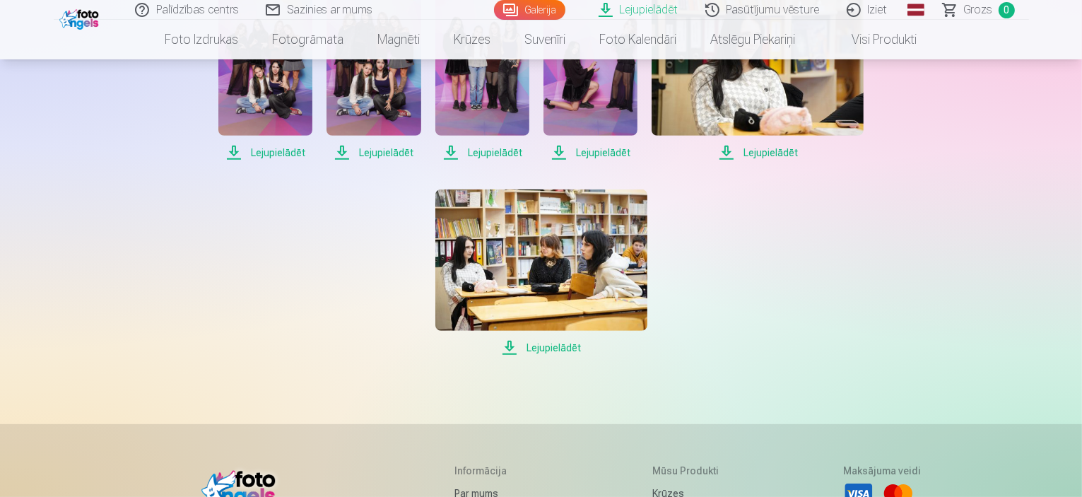
scroll to position [565, 0]
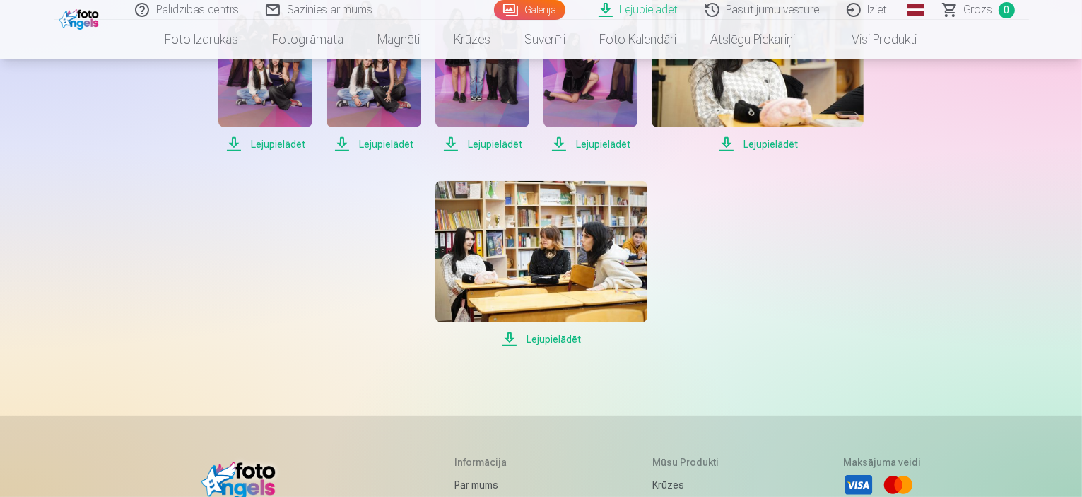
click at [538, 336] on span "Lejupielādēt" at bounding box center [541, 339] width 212 height 17
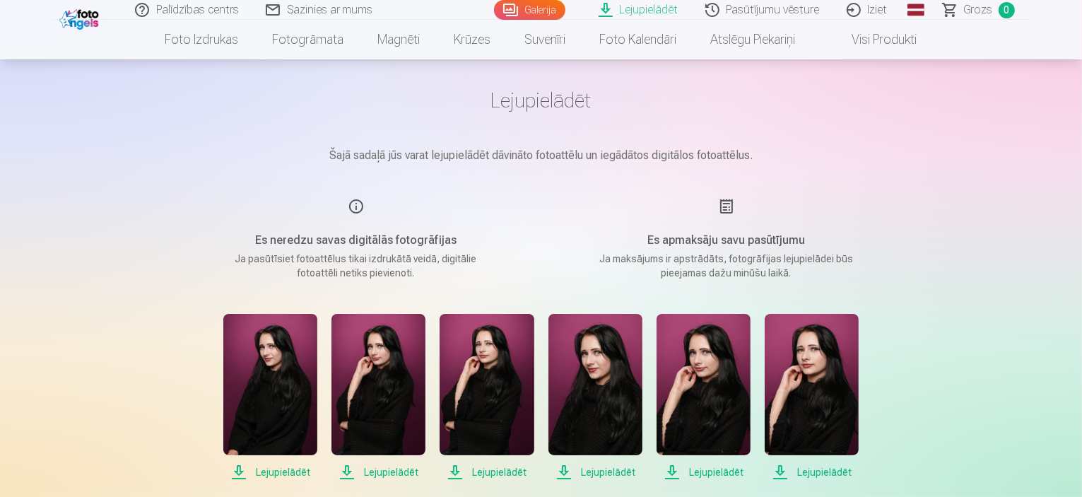
scroll to position [0, 0]
